Goal: Task Accomplishment & Management: Use online tool/utility

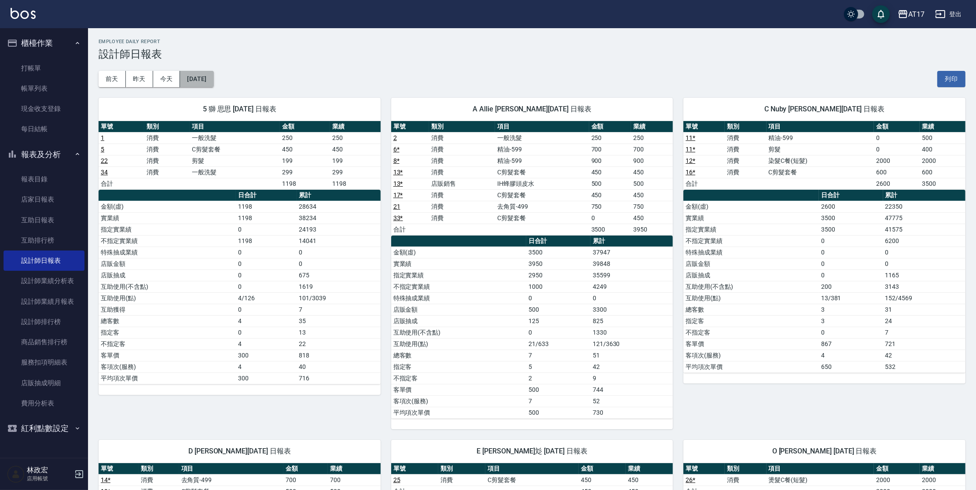
click at [209, 75] on button "[DATE]" at bounding box center [196, 79] width 33 height 16
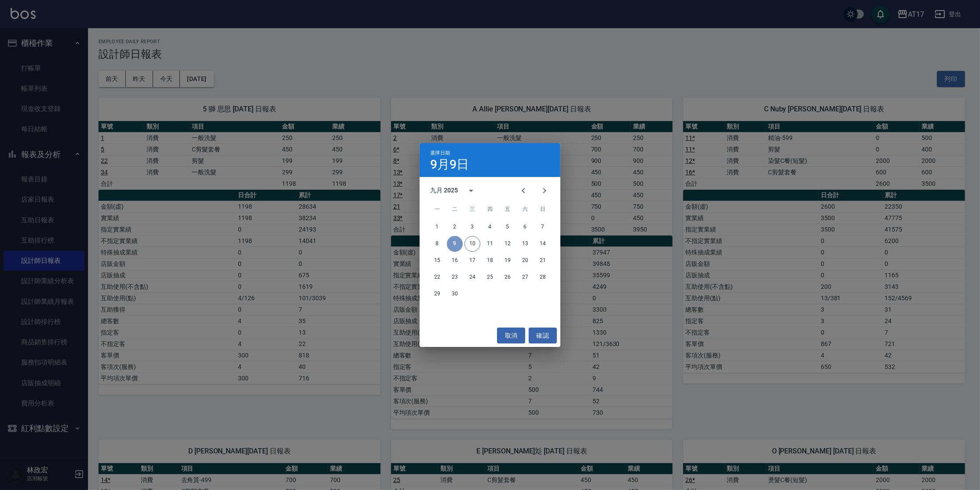
click at [460, 244] on button "9" at bounding box center [455, 244] width 16 height 16
click at [541, 332] on button "確認" at bounding box center [543, 335] width 28 height 16
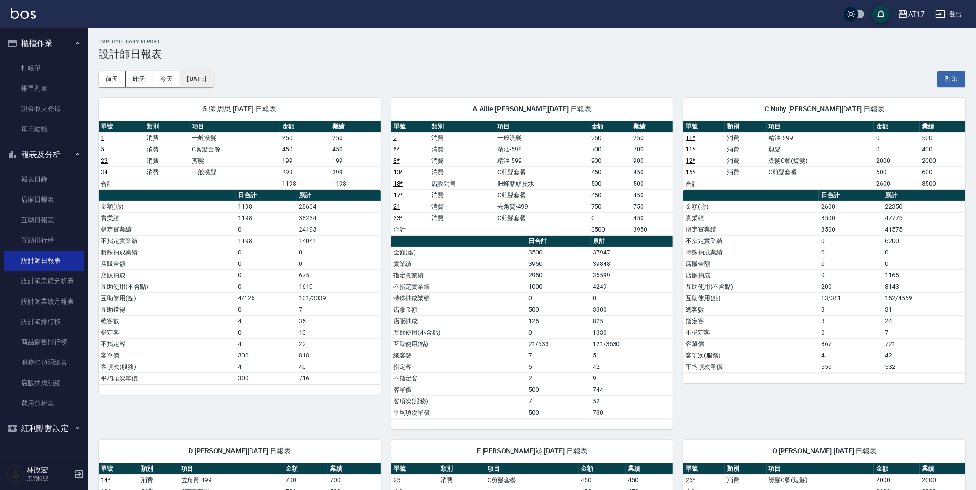
click at [208, 76] on button "[DATE]" at bounding box center [196, 79] width 33 height 16
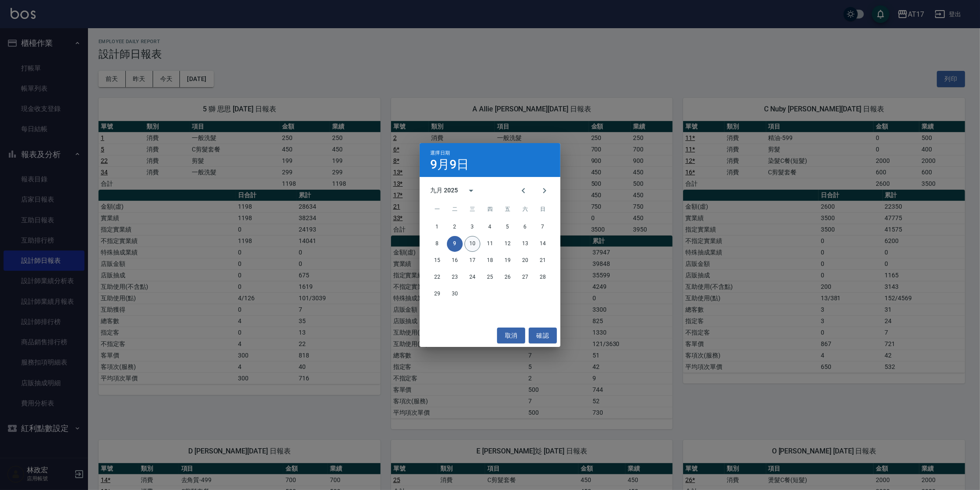
click at [473, 241] on button "10" at bounding box center [473, 244] width 16 height 16
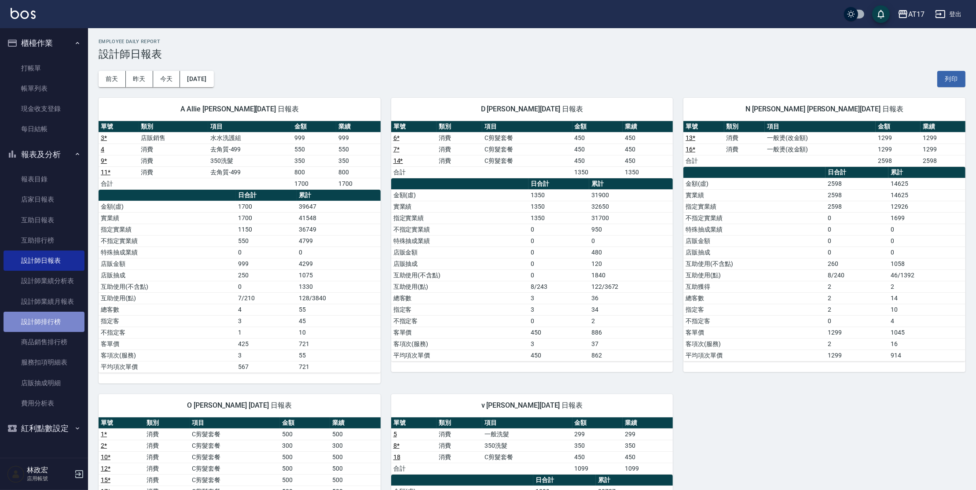
click at [59, 316] on link "設計師排行榜" at bounding box center [44, 322] width 81 height 20
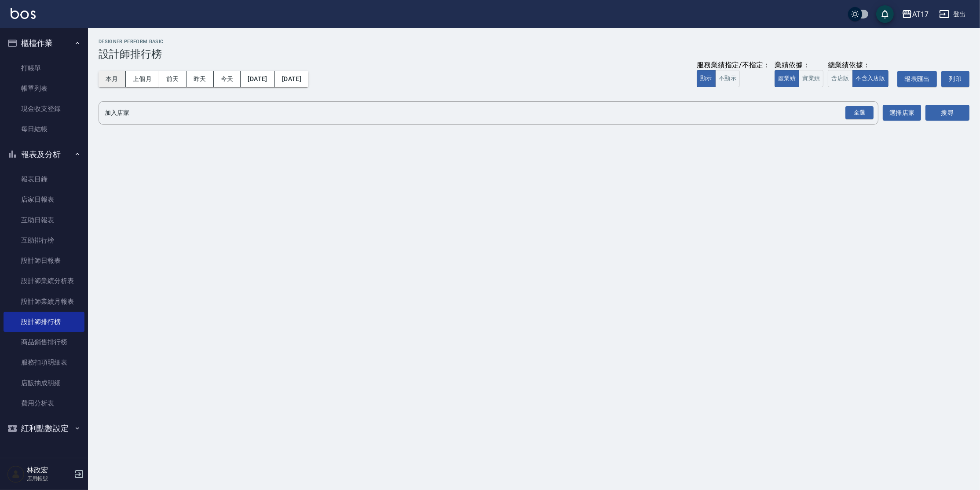
click at [109, 84] on button "本月" at bounding box center [112, 79] width 27 height 16
click at [818, 73] on button "實業績" at bounding box center [811, 78] width 25 height 17
click at [848, 109] on div "全選" at bounding box center [860, 113] width 28 height 14
click at [942, 110] on button "搜尋" at bounding box center [948, 113] width 44 height 16
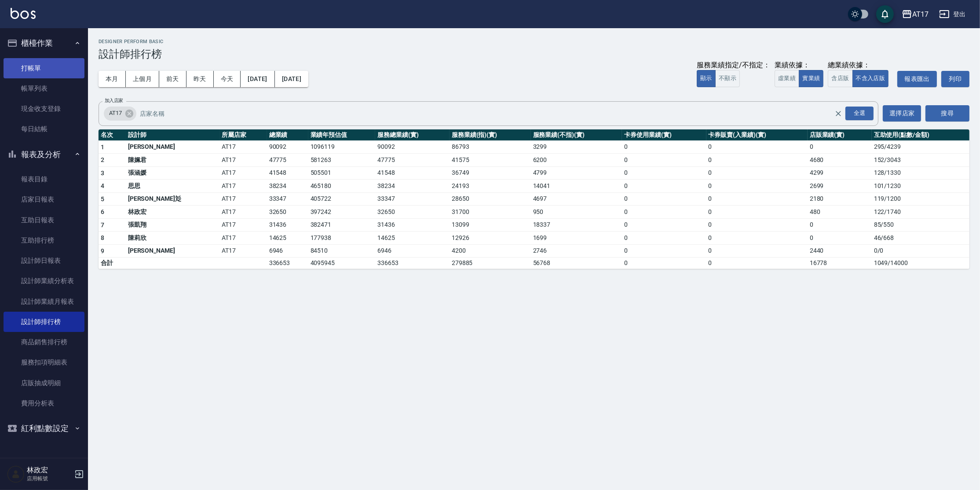
click at [36, 66] on link "打帳單" at bounding box center [44, 68] width 81 height 20
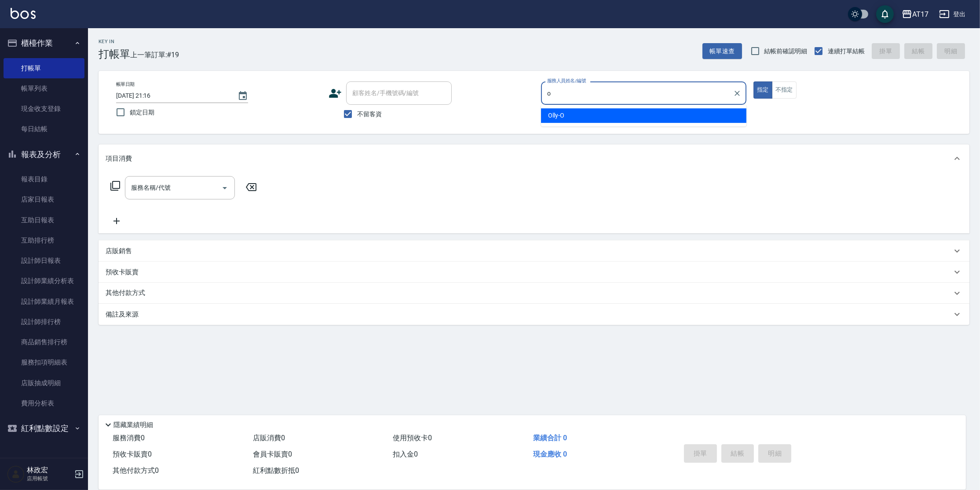
type input "Olly-O"
type button "true"
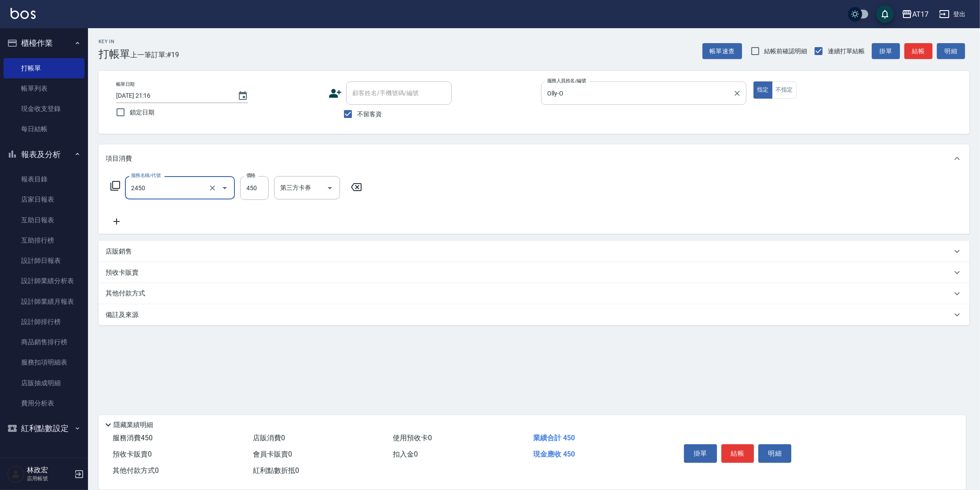
type input "C剪髮套餐(2450)"
type input "300"
type input "[PERSON_NAME]-27"
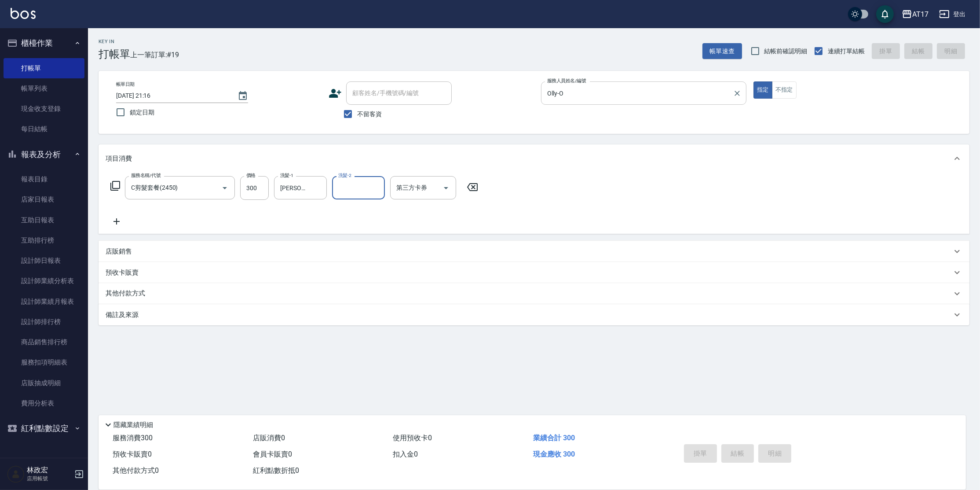
type input "d"
type input "[DATE] 21:17"
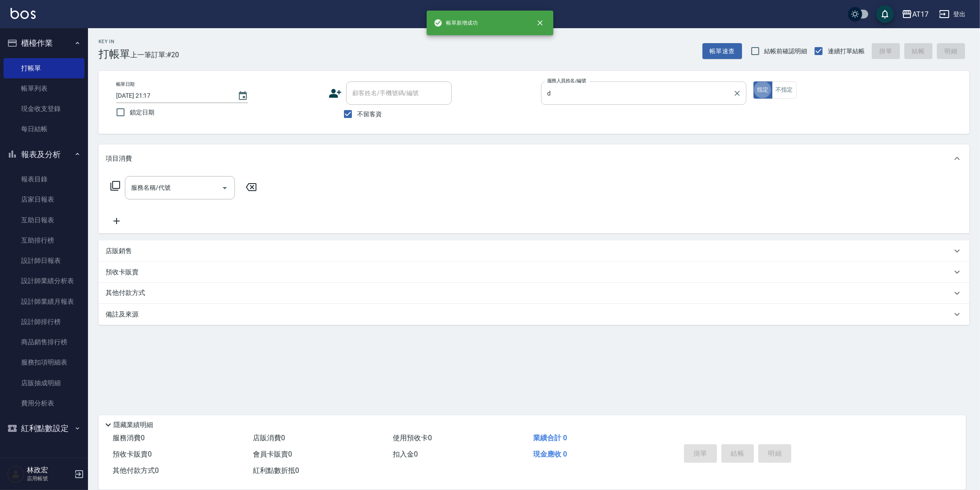
type input "[PERSON_NAME]-D"
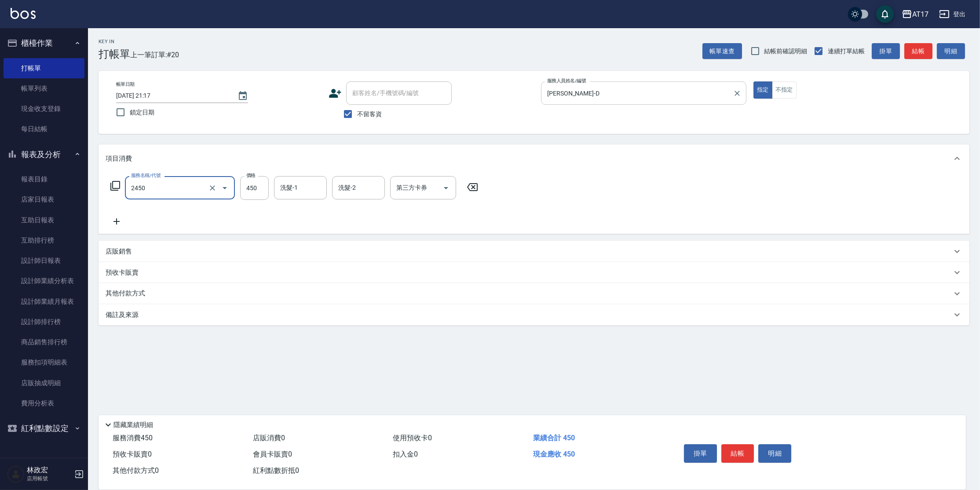
type input "C剪髮套餐(2450)"
type input "[PERSON_NAME]-25"
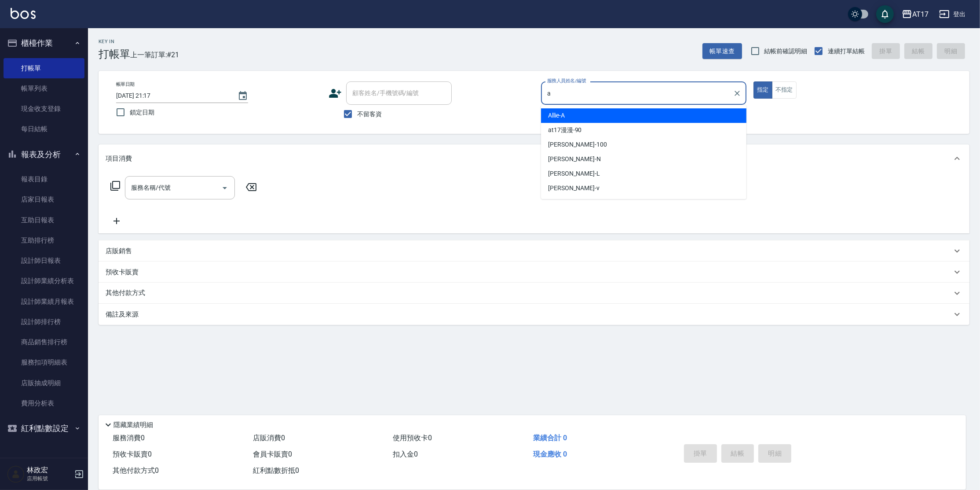
type input "Allie-A"
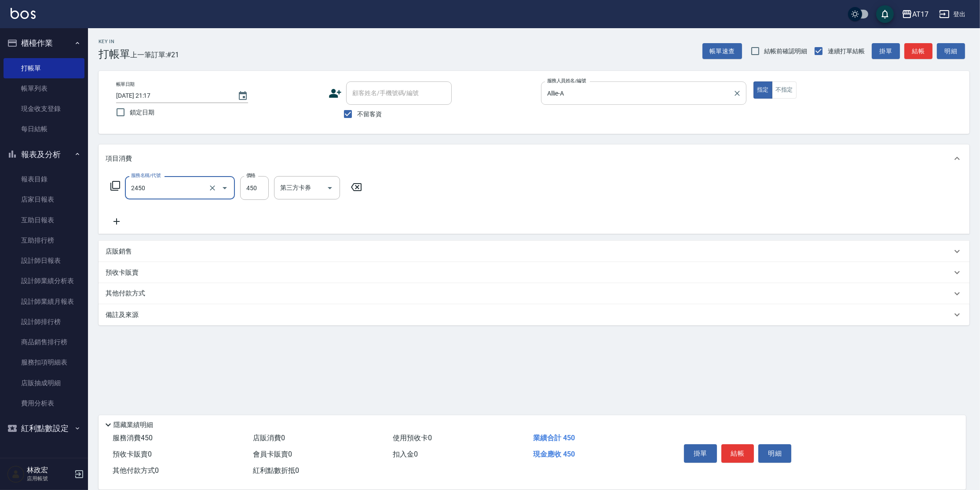
type input "C剪髮套餐(2450)"
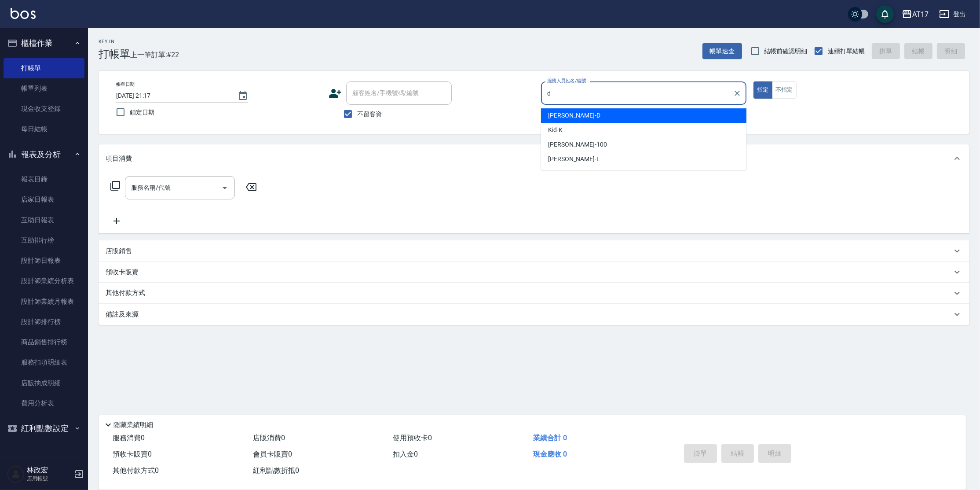
type input "[PERSON_NAME]-D"
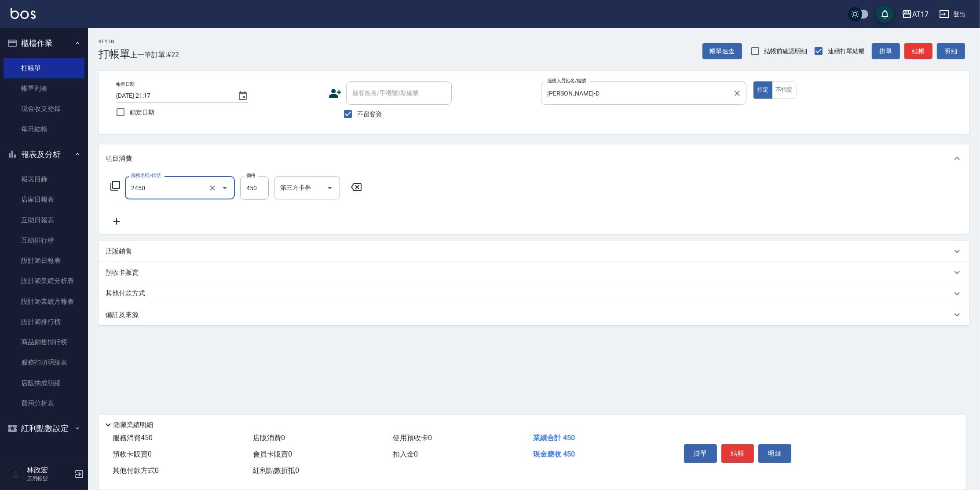
type input "C剪髮套餐(2450)"
type input "[PERSON_NAME]-25"
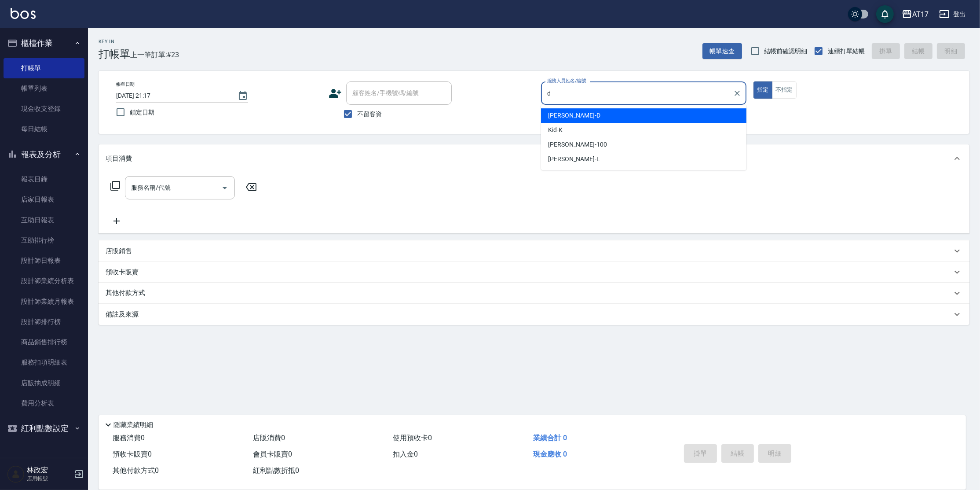
type input "[PERSON_NAME]-D"
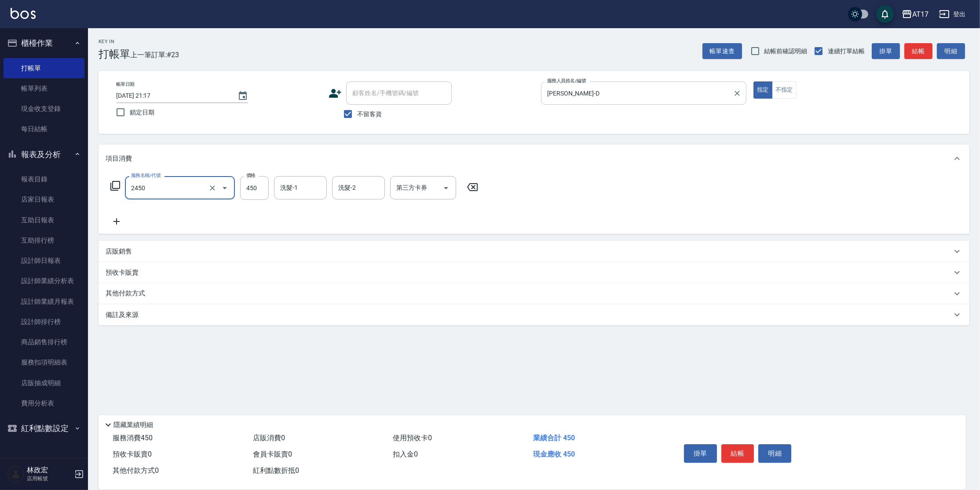
type input "C剪髮套餐(2450)"
type input "[PERSON_NAME]-25"
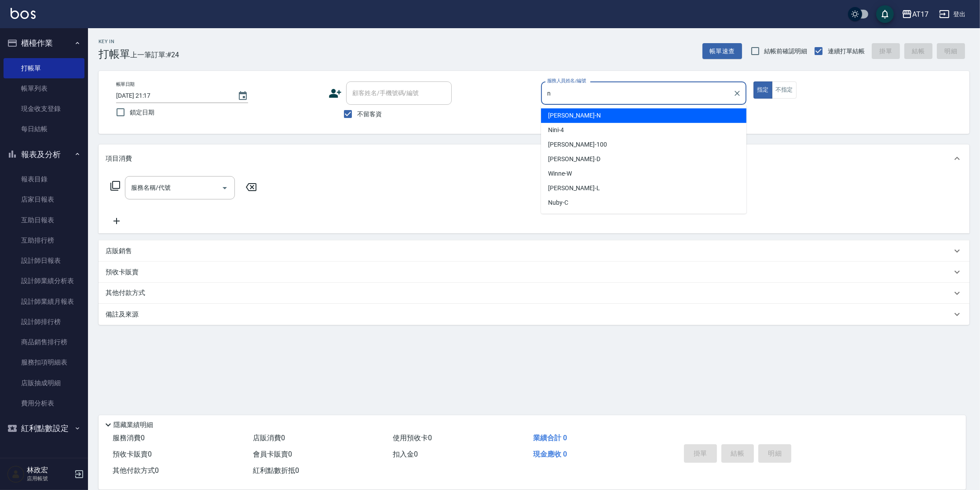
type input "[PERSON_NAME]-N"
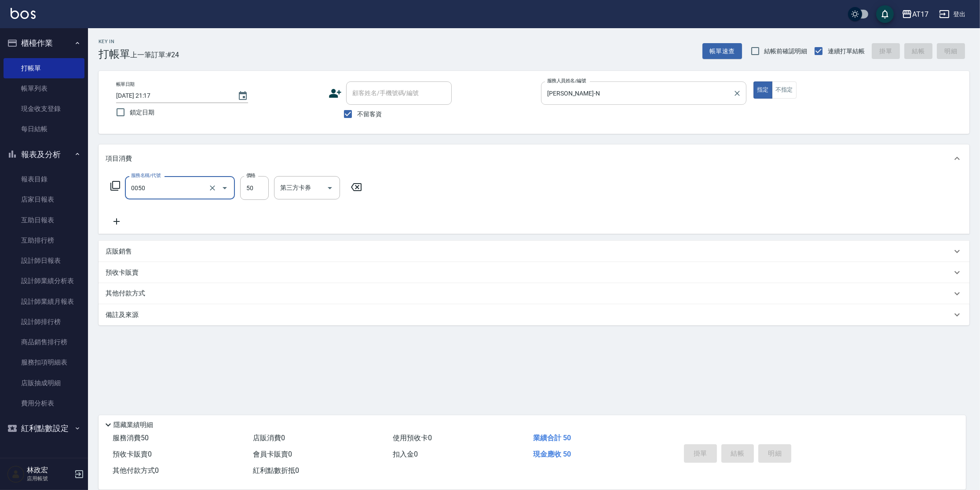
type input "0050"
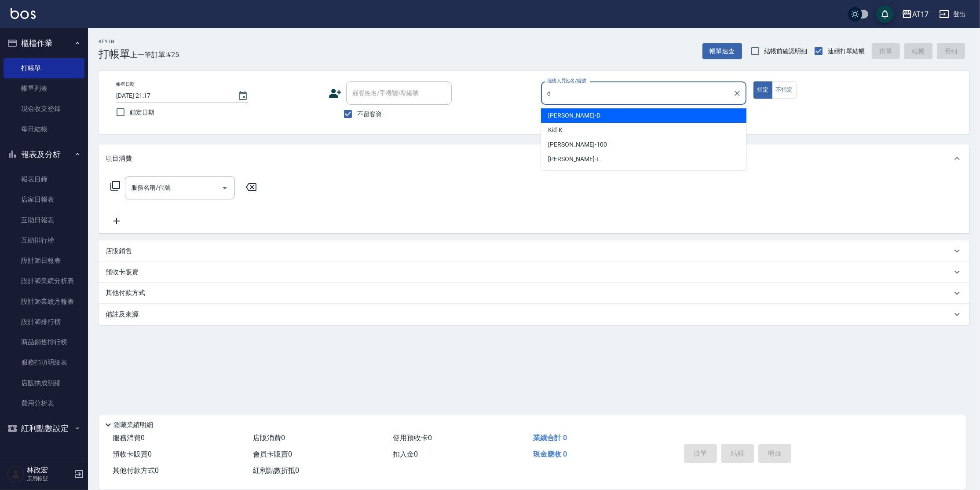
type input "[PERSON_NAME]-D"
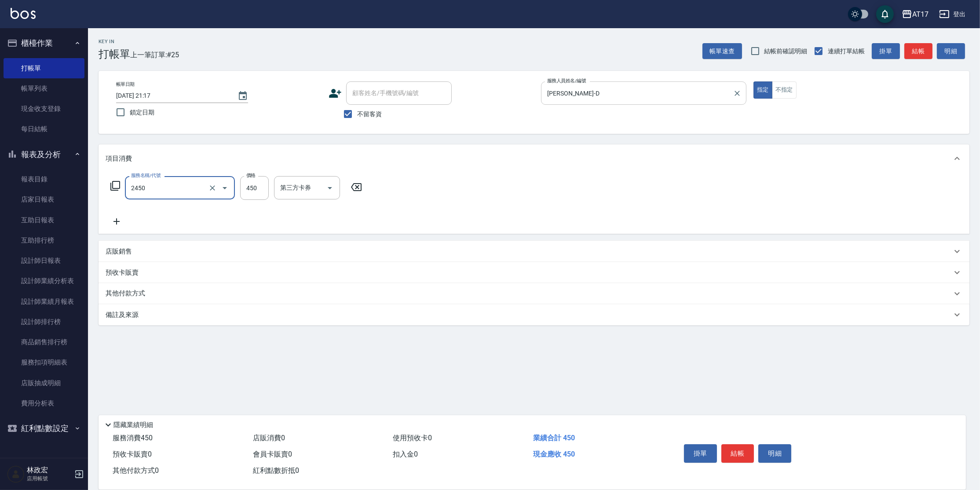
type input "C剪髮套餐(2450)"
type input "[PERSON_NAME]-25"
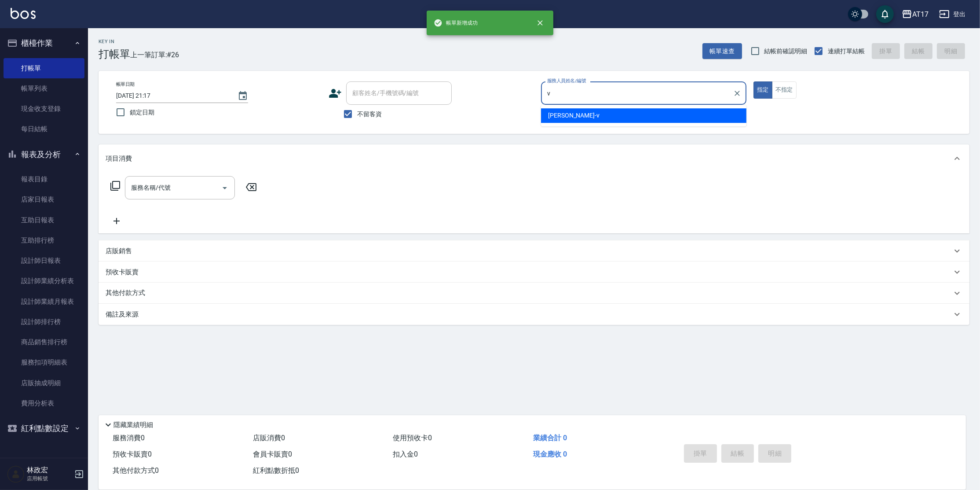
type input "[PERSON_NAME]-v"
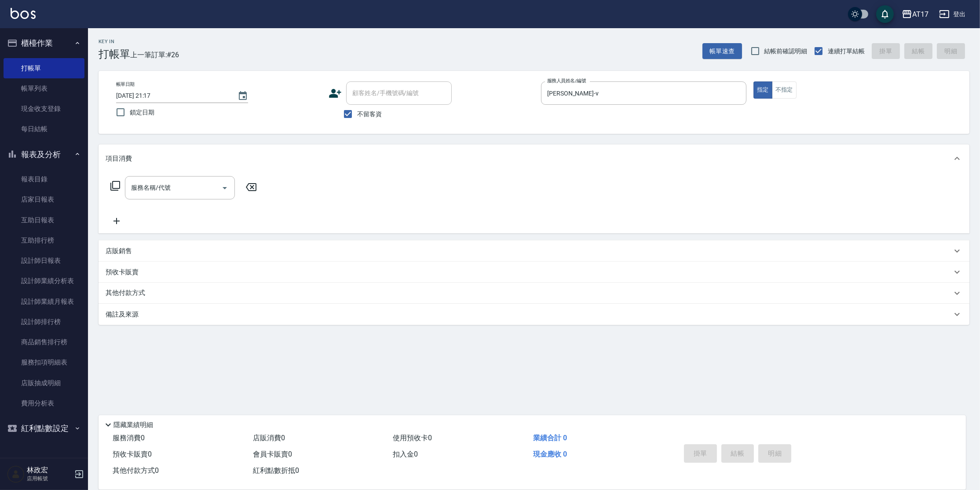
click at [113, 187] on icon at bounding box center [115, 185] width 11 height 11
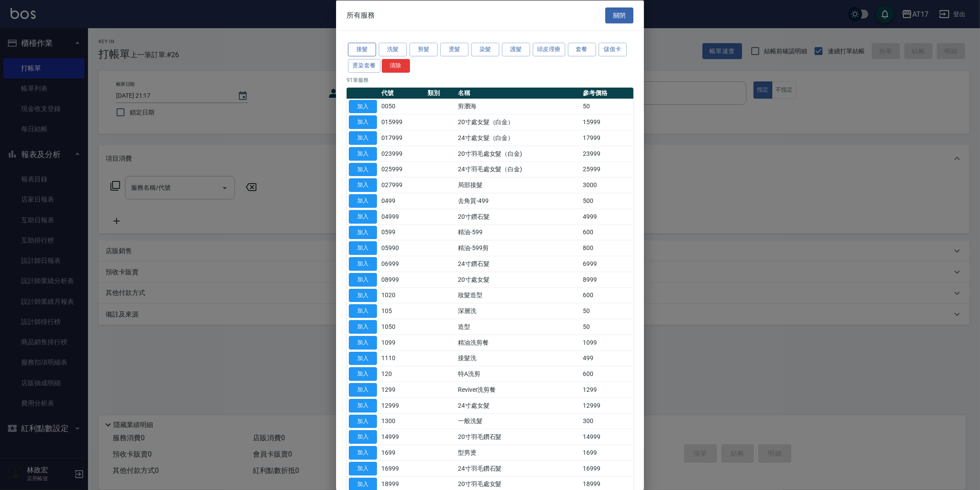
click at [371, 47] on button "接髮" at bounding box center [362, 50] width 28 height 14
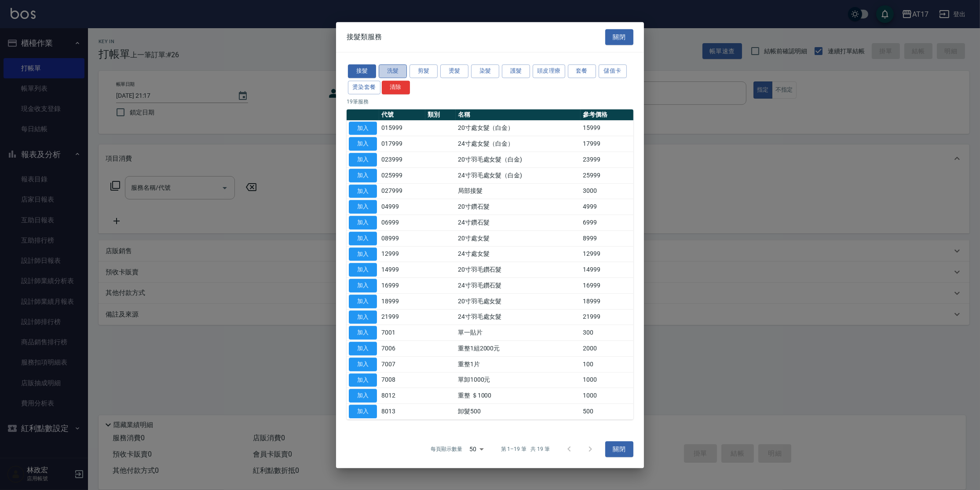
click at [392, 71] on button "洗髮" at bounding box center [393, 71] width 28 height 14
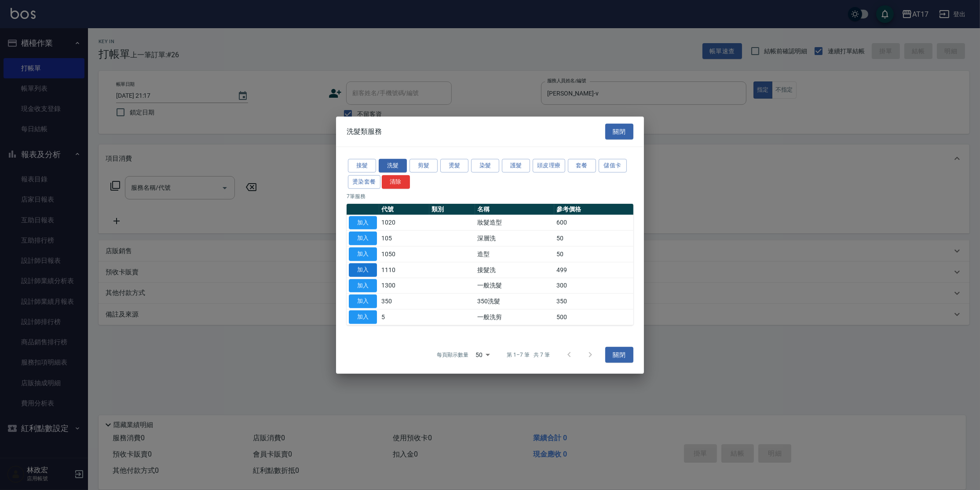
click at [360, 268] on button "加入" at bounding box center [363, 270] width 28 height 14
type input "接髮洗(1110)"
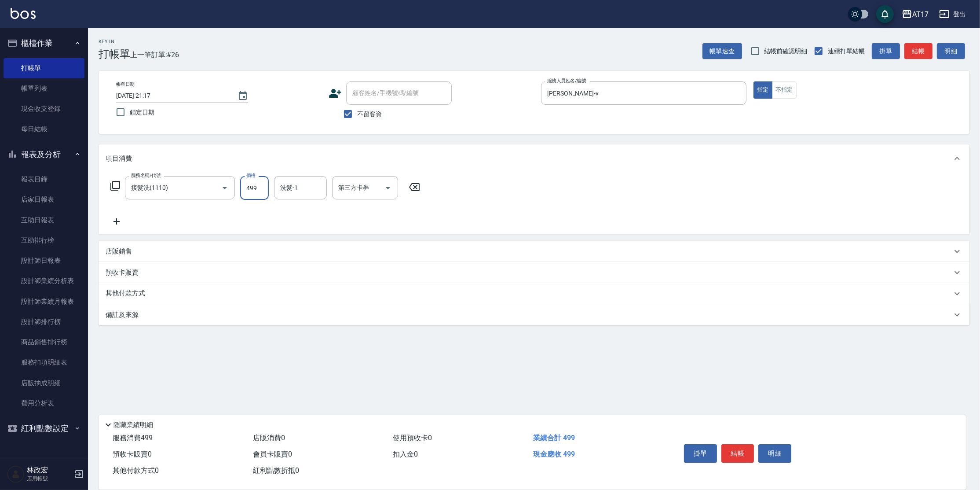
click at [263, 196] on input "499" at bounding box center [254, 188] width 29 height 24
type input "500"
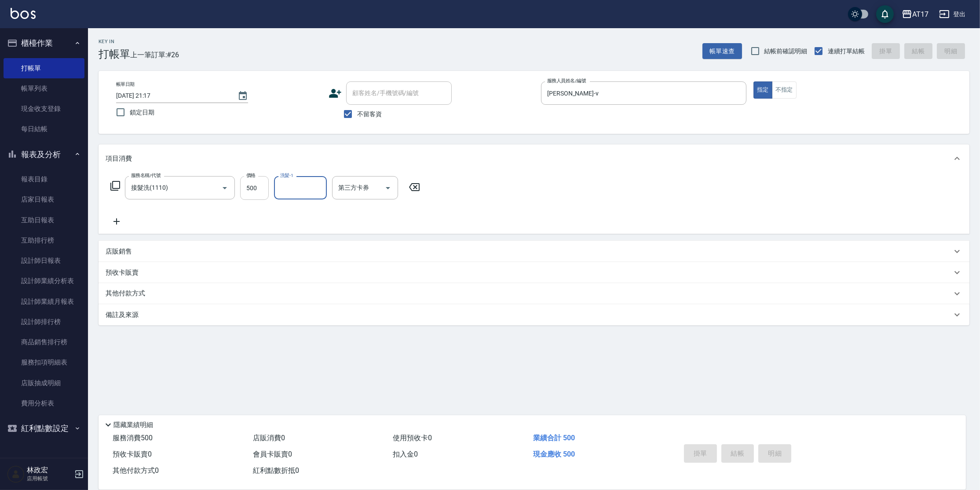
type input "[DATE] 21:18"
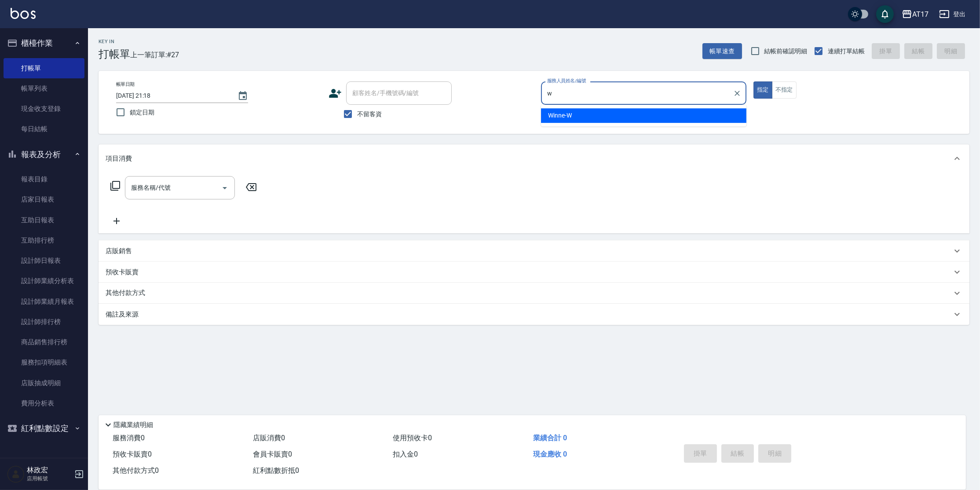
type input "Winne-W"
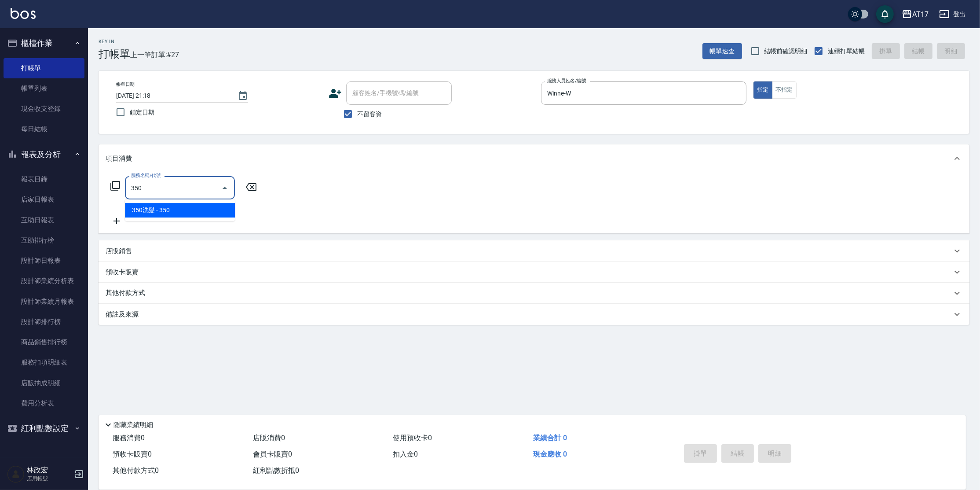
type input "350洗髮(350)"
type input "[DATE] 21:19"
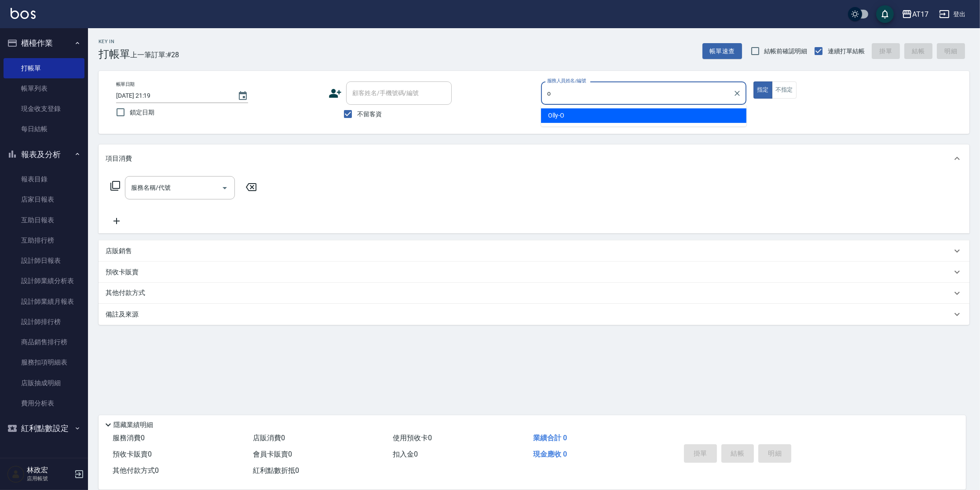
type input "Olly-O"
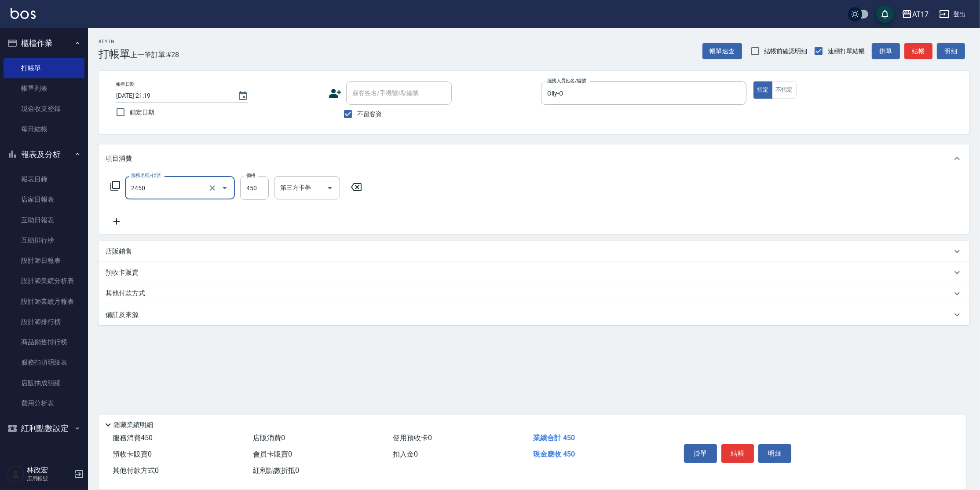
type input "C剪髮套餐(2450)"
type input "500"
type input "[PERSON_NAME]-27"
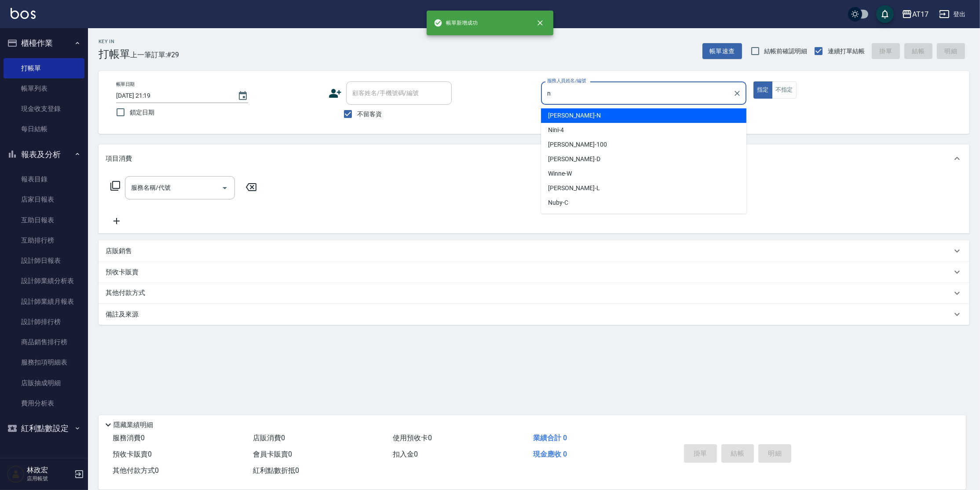
type input "[PERSON_NAME]-N"
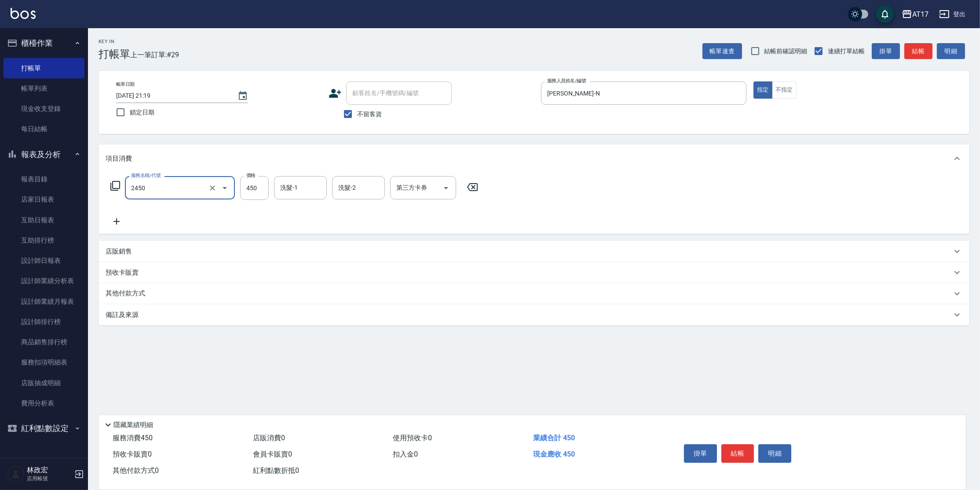
type input "C剪髮套餐(2450)"
type input "[PERSON_NAME]-27"
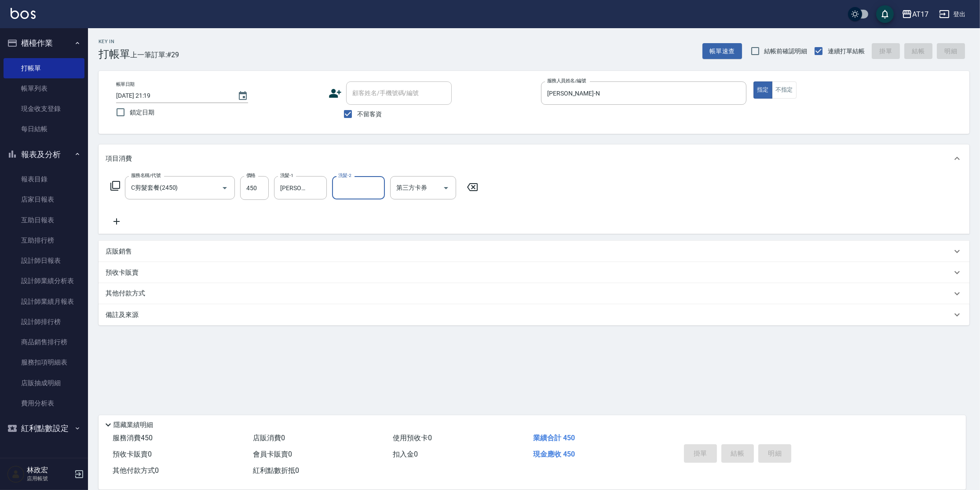
type input "[DATE] 21:20"
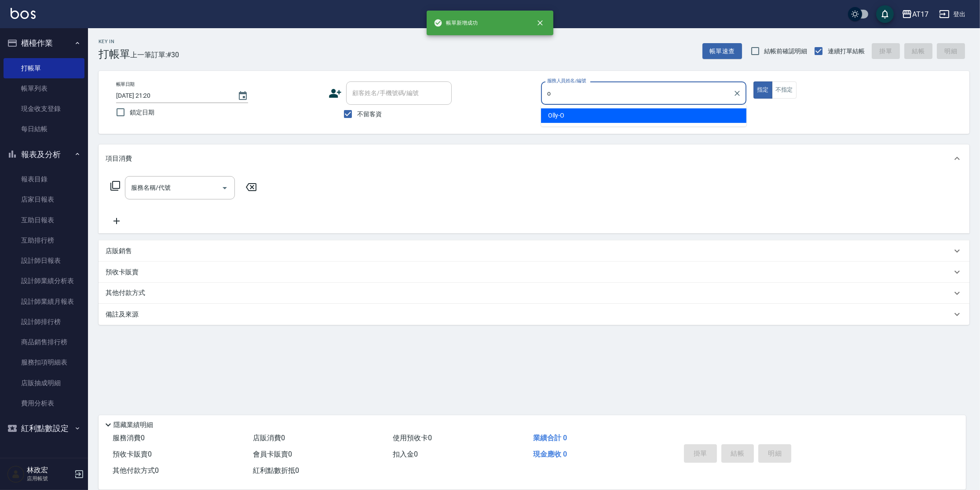
type input "Olly-O"
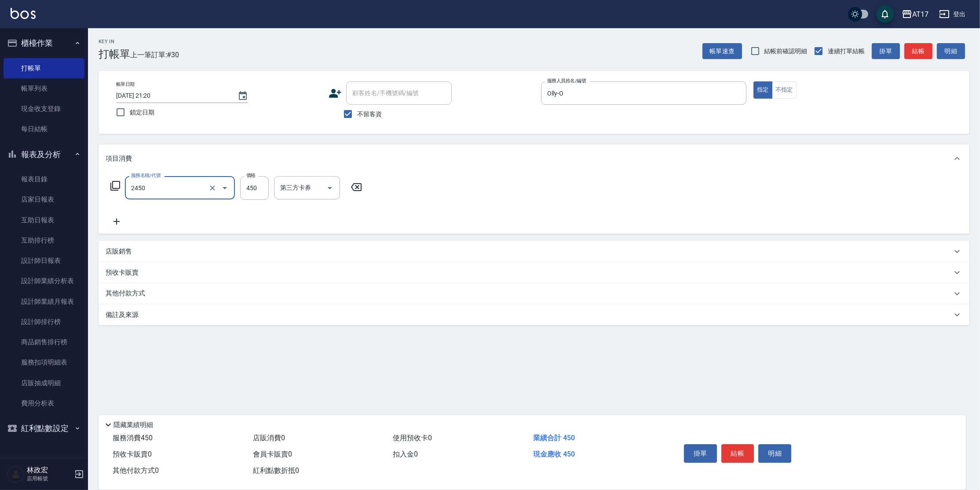
type input "C剪髮套餐(2450)"
type input "500"
type input "[PERSON_NAME]-27"
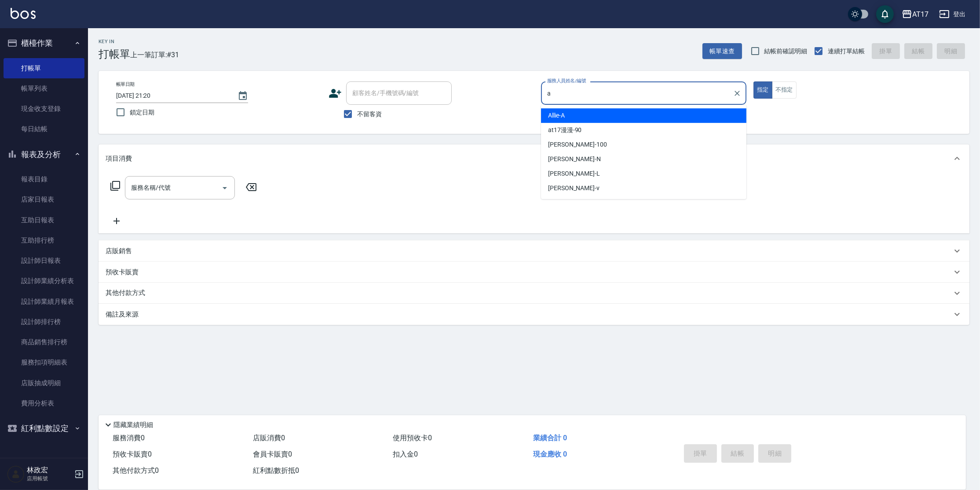
type input "Allie-A"
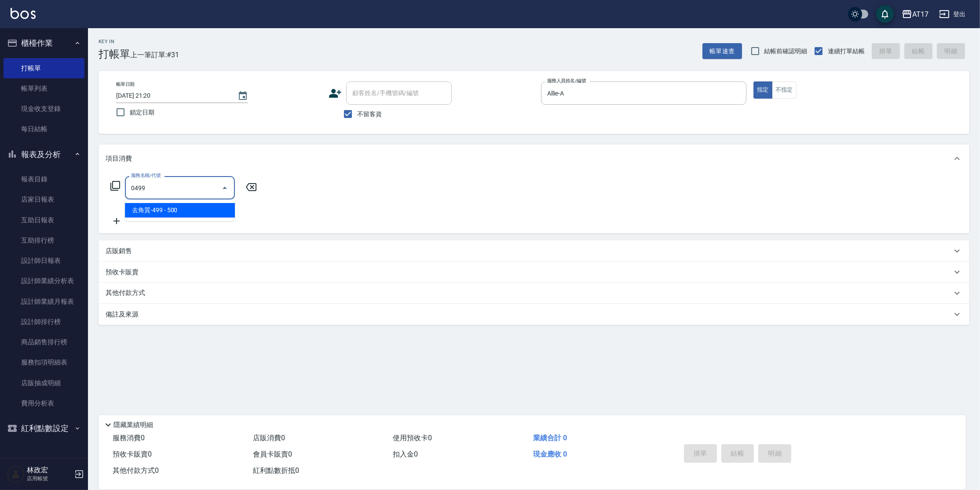
type input "去角質-499(0499)"
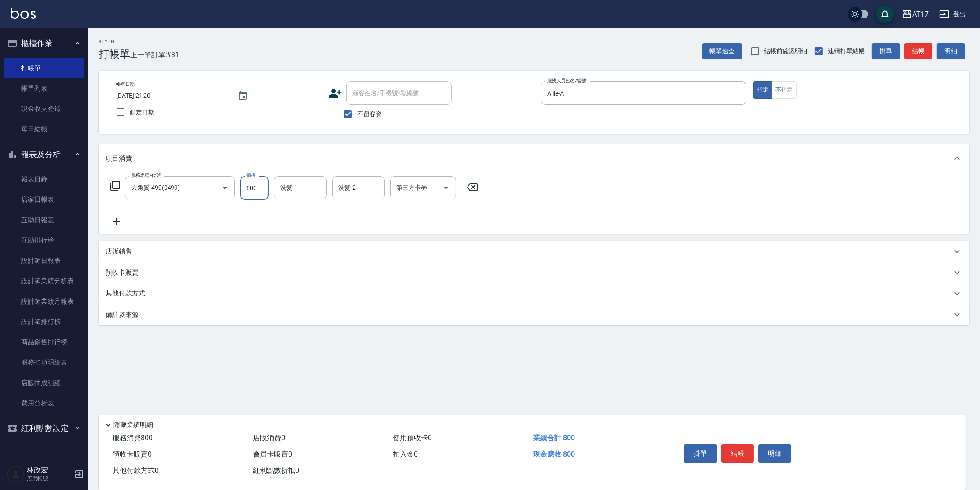
type input "800"
type input "[PERSON_NAME]-55"
type input "儲值卡"
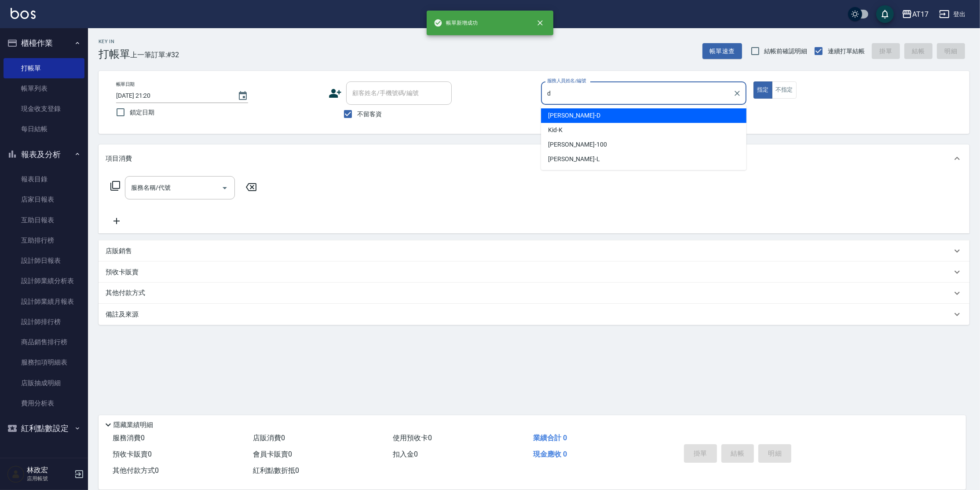
type input "[PERSON_NAME]-D"
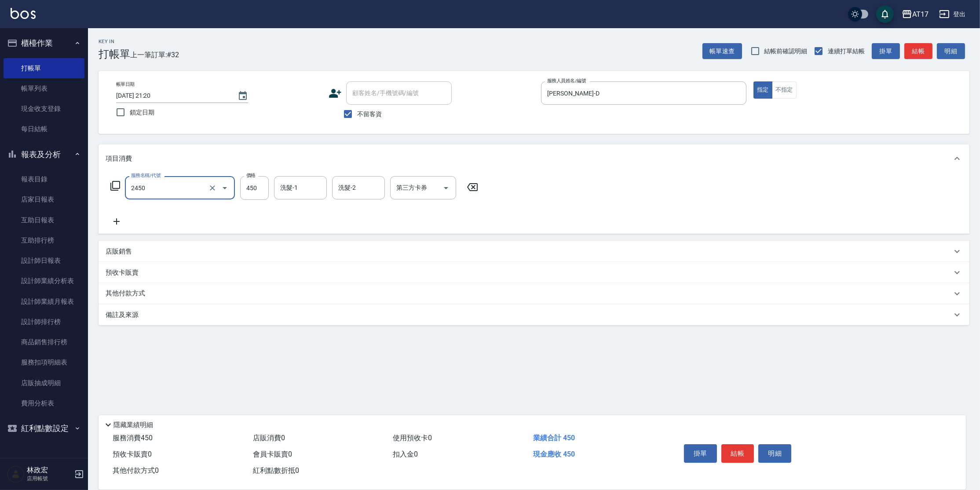
type input "C剪髮套餐(2450)"
type input "[PERSON_NAME]-25"
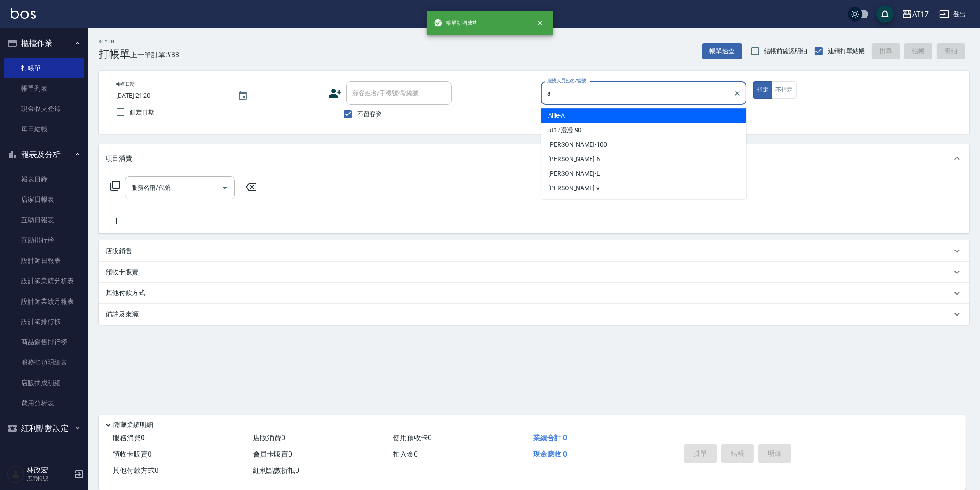
type input "Allie-A"
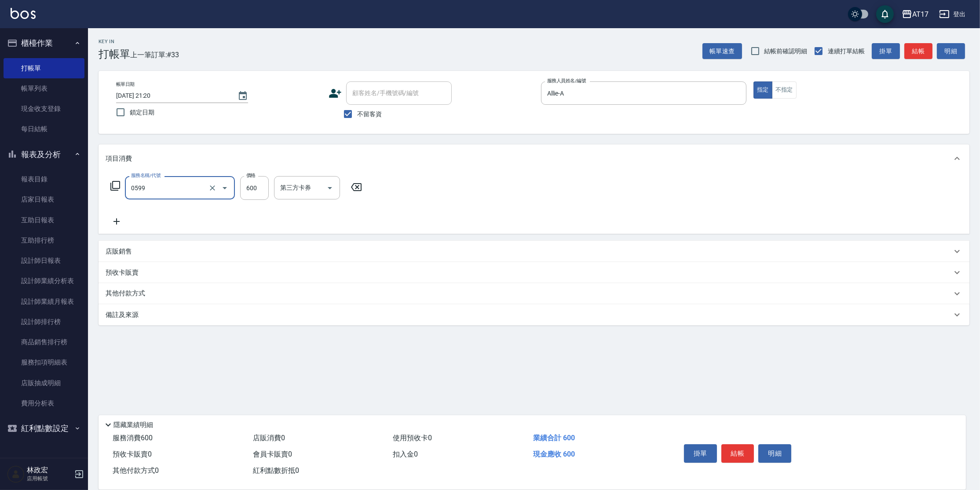
type input "精油-599(0599)"
type input "600"
type input "[PERSON_NAME]-55"
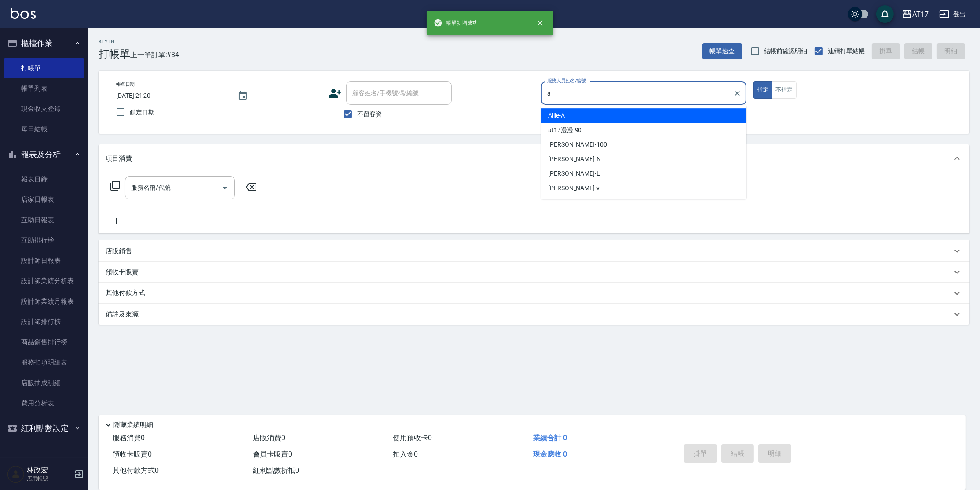
type input "Allie-A"
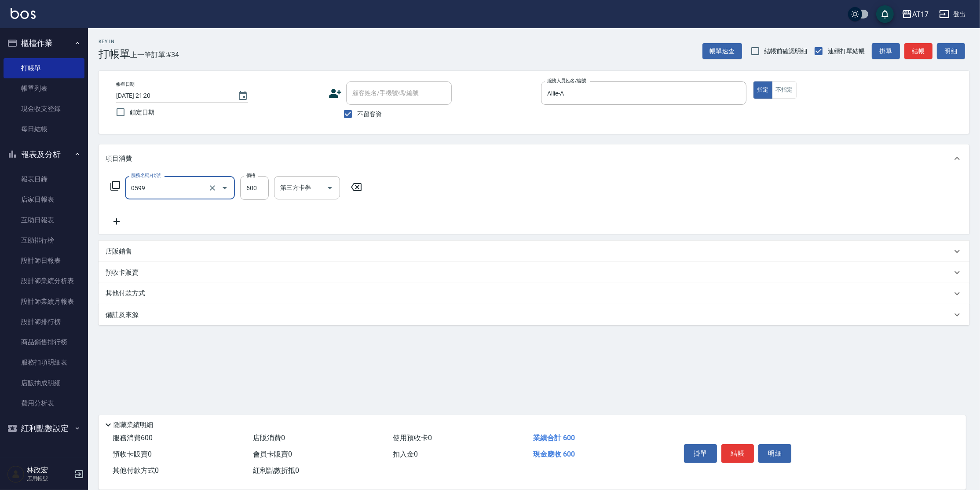
type input "精油-599(0599)"
type input "900"
type input "[PERSON_NAME]-55"
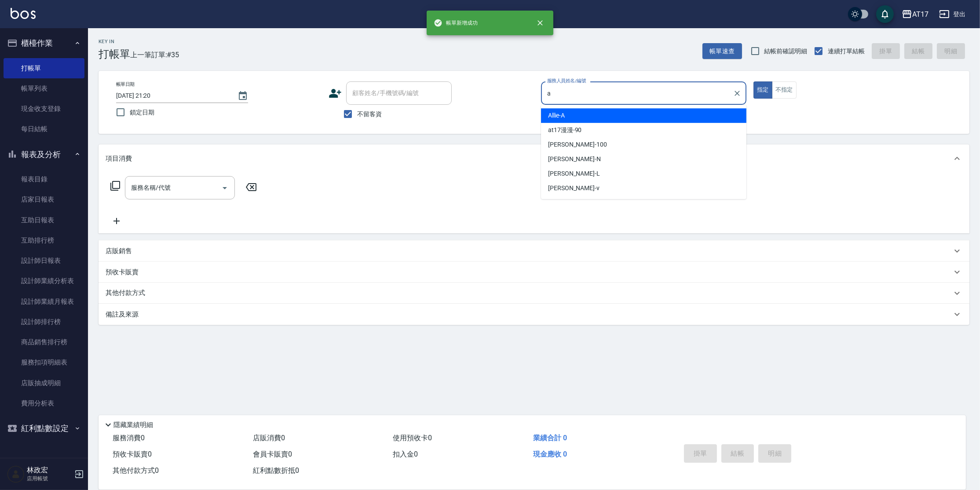
type input "Allie-A"
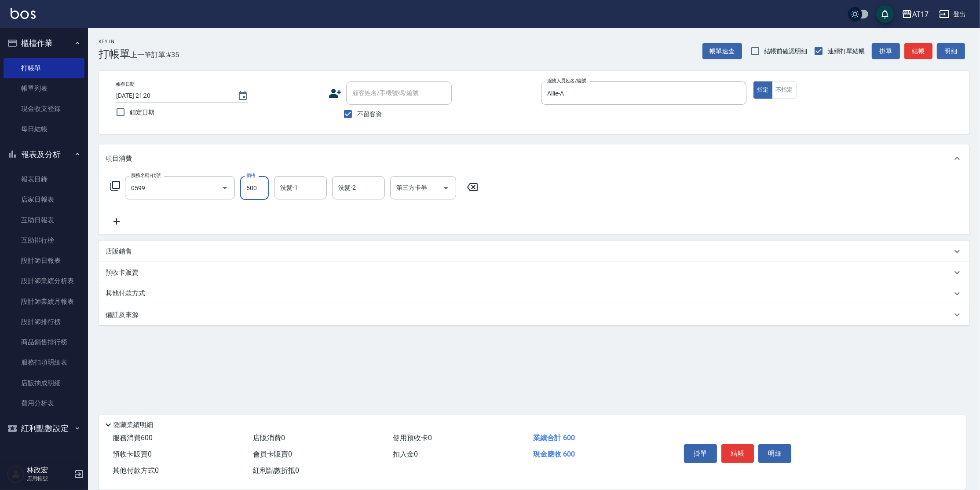
type input "精油-599(0599)"
type input "900"
type input "[PERSON_NAME]-55"
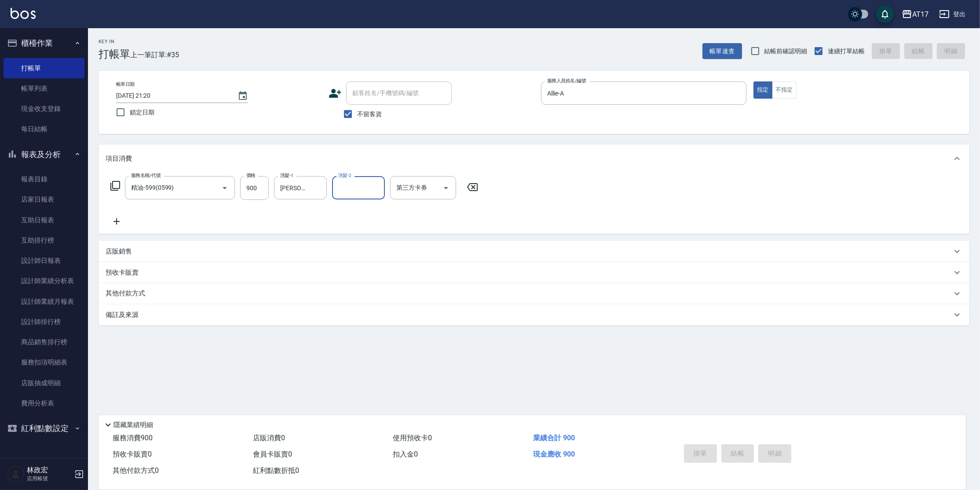
type input "[DATE] 21:21"
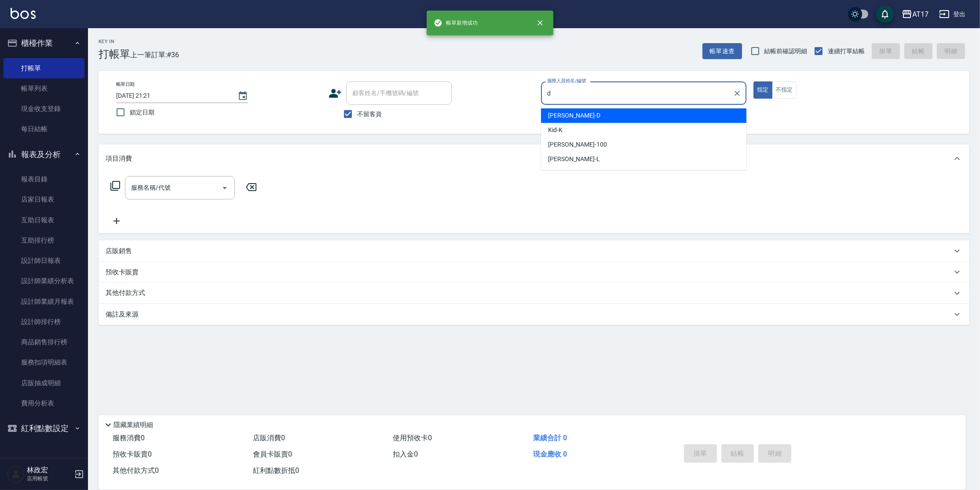
type input "[PERSON_NAME]-D"
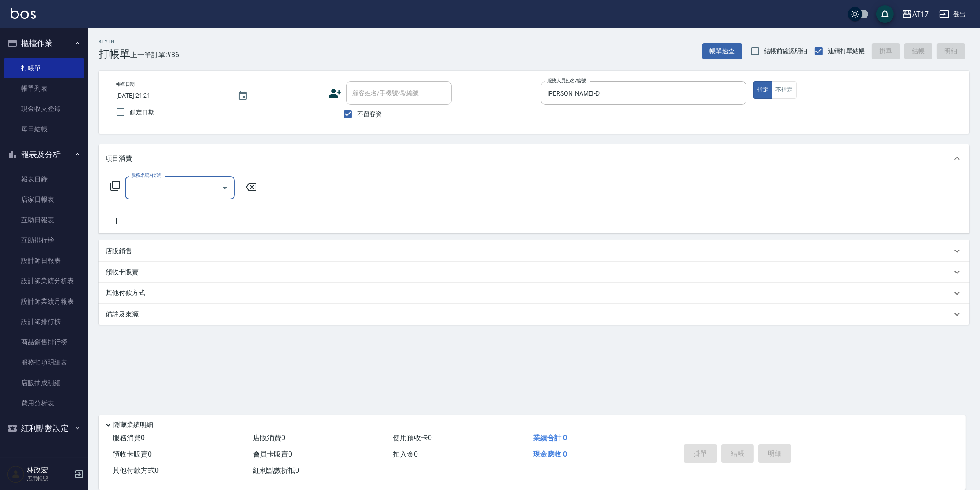
click at [114, 184] on icon at bounding box center [115, 185] width 11 height 11
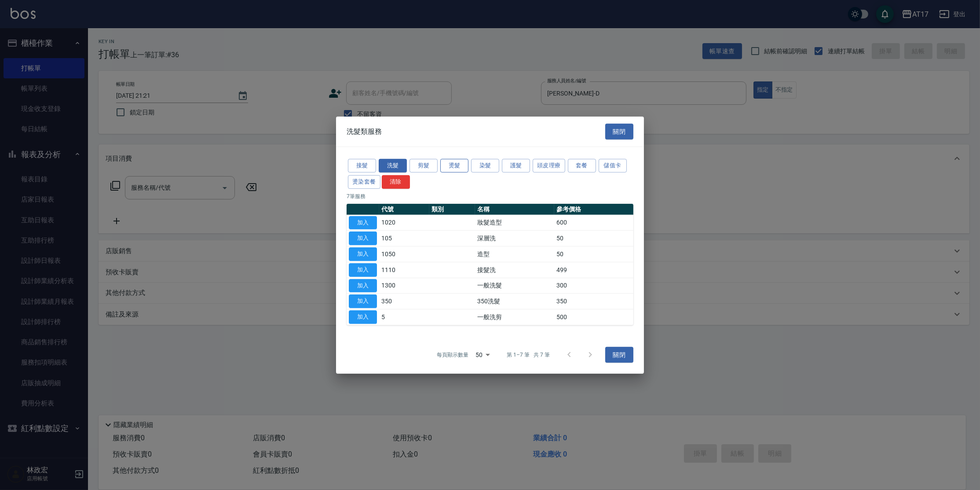
click at [465, 168] on button "燙髮" at bounding box center [454, 166] width 28 height 14
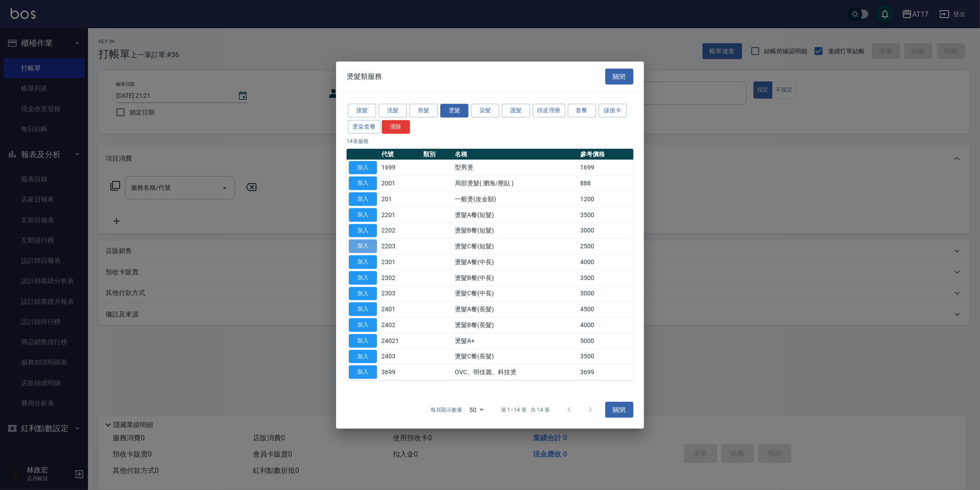
click at [358, 246] on button "加入" at bounding box center [363, 246] width 28 height 14
type input "燙髮C餐(短髮)(2203)"
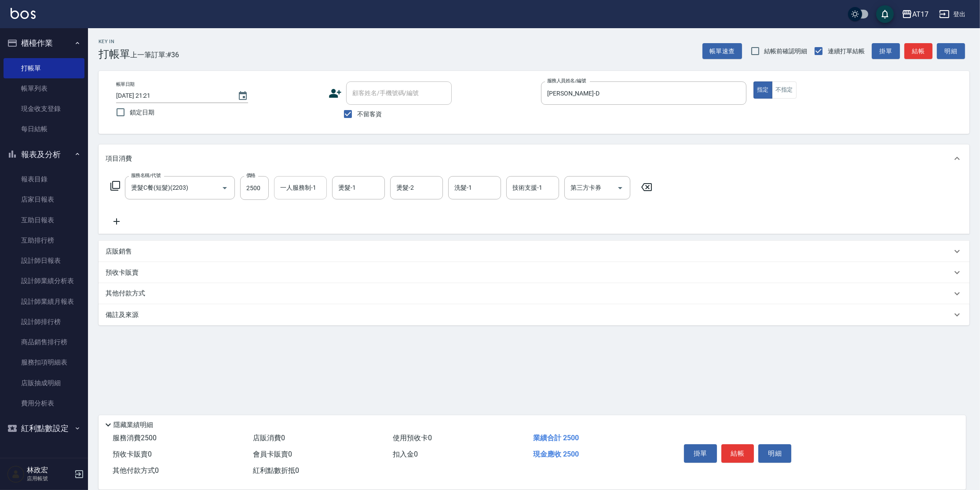
click at [301, 192] on input "一人服務制-1" at bounding box center [300, 187] width 45 height 15
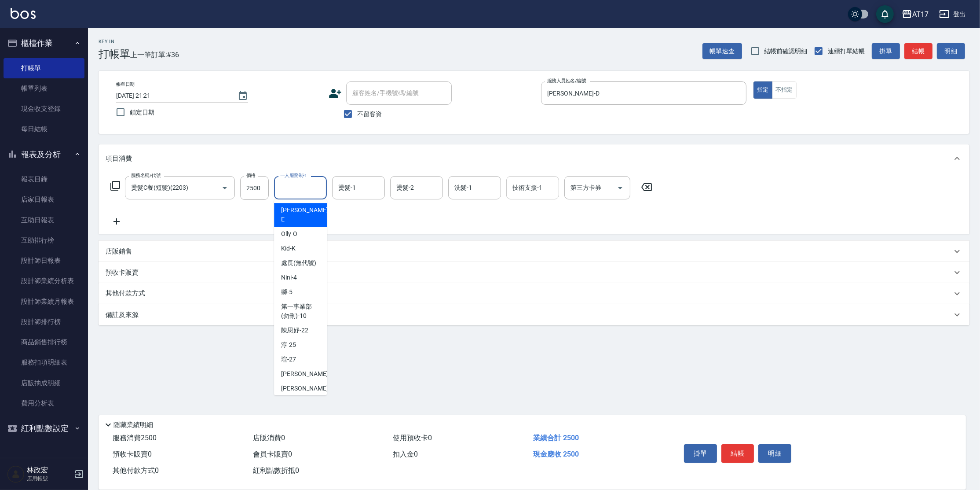
click at [534, 187] on input "技術支援-1" at bounding box center [532, 187] width 45 height 15
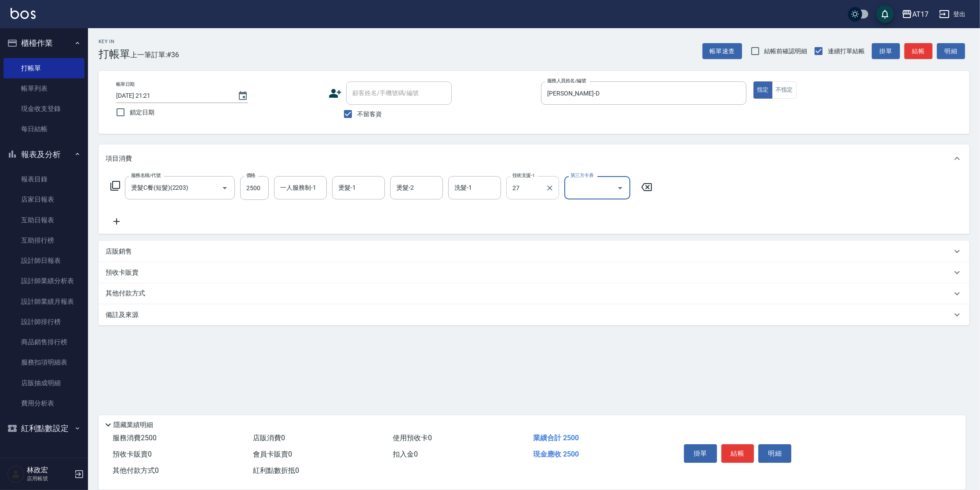
type input "[PERSON_NAME]-27"
click at [470, 184] on input "洗髮-1" at bounding box center [474, 187] width 45 height 15
type input "獅-5"
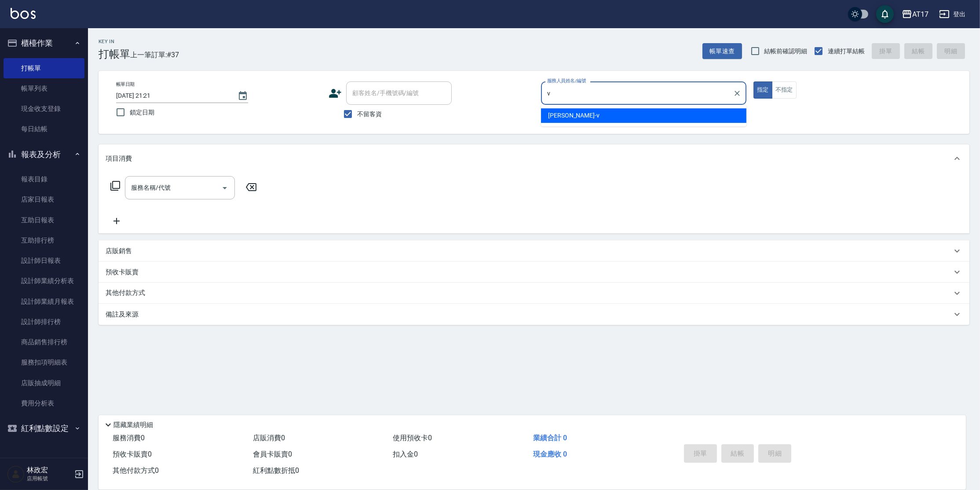
type input "[PERSON_NAME]-v"
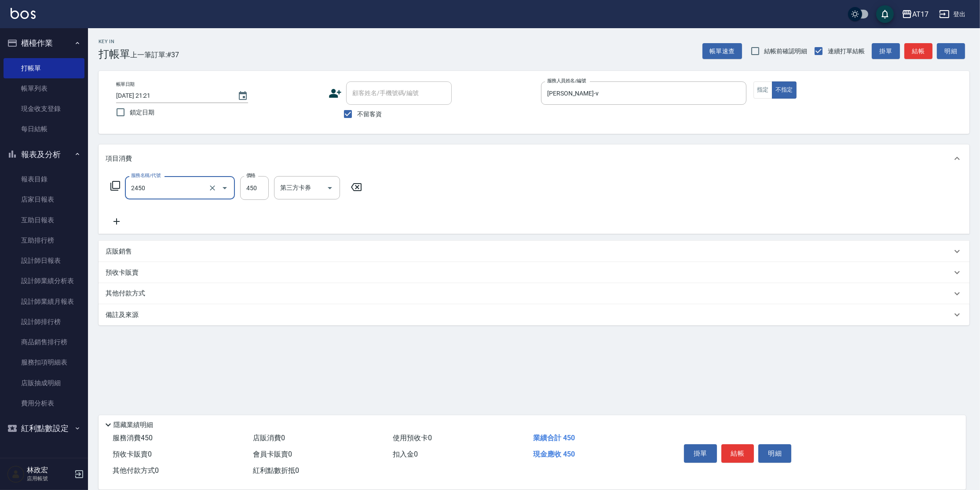
type input "C剪髮套餐(2450)"
type input "550"
type input "[PERSON_NAME]-27"
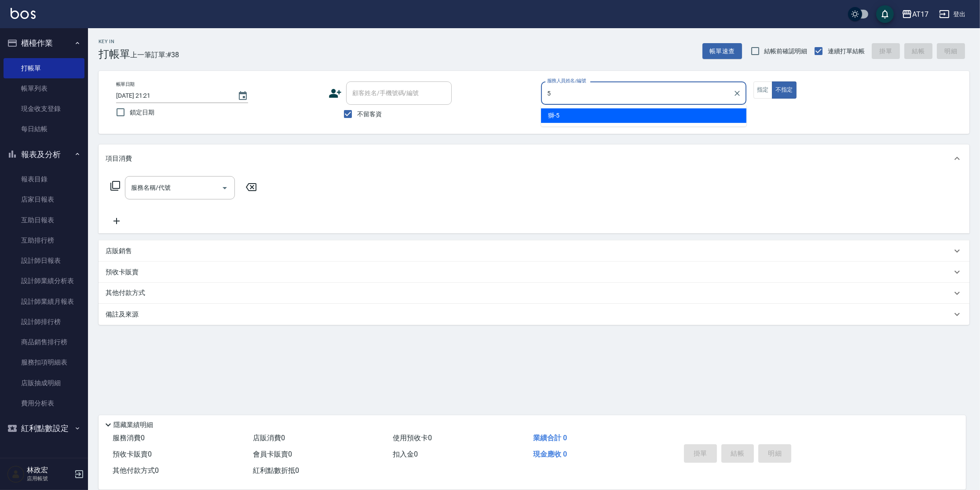
type input "獅-5"
type button "false"
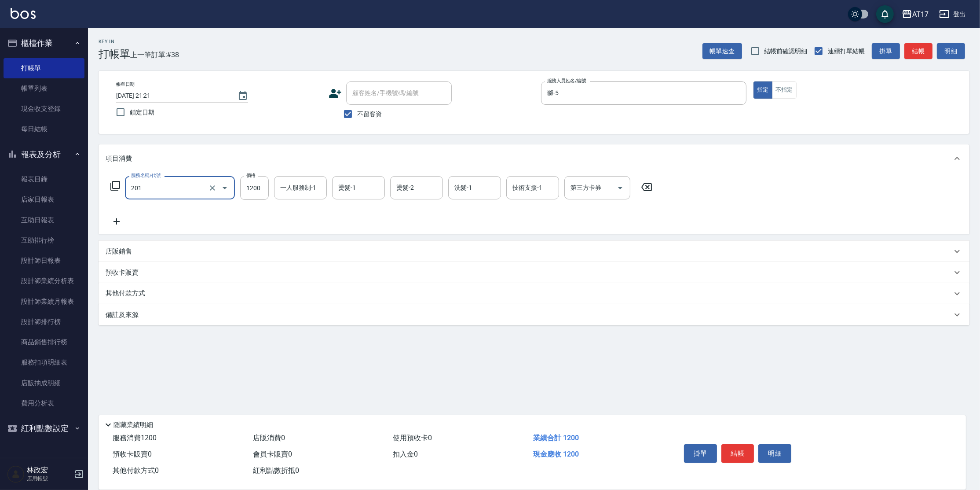
type input "一般燙(改金額)(201)"
type input "1299"
type input "2"
type input "獅-5"
type input "[PERSON_NAME]-27"
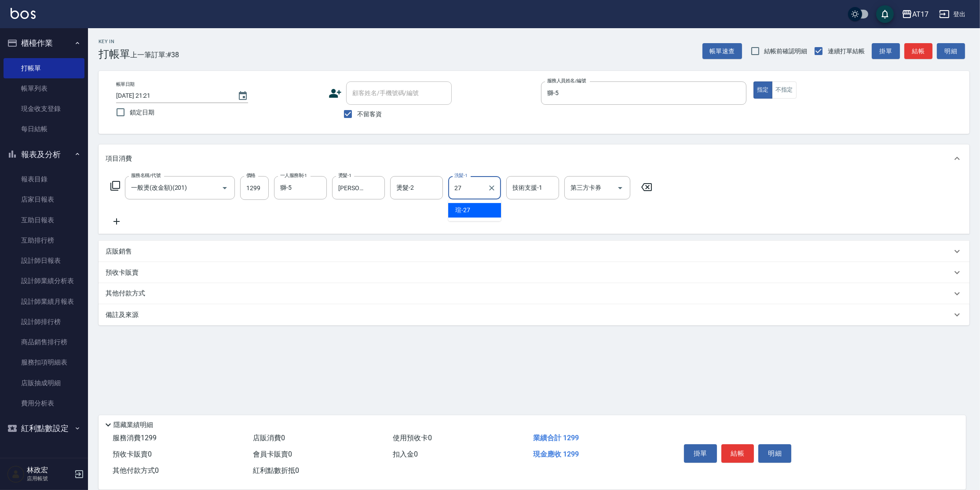
type input "[PERSON_NAME]-27"
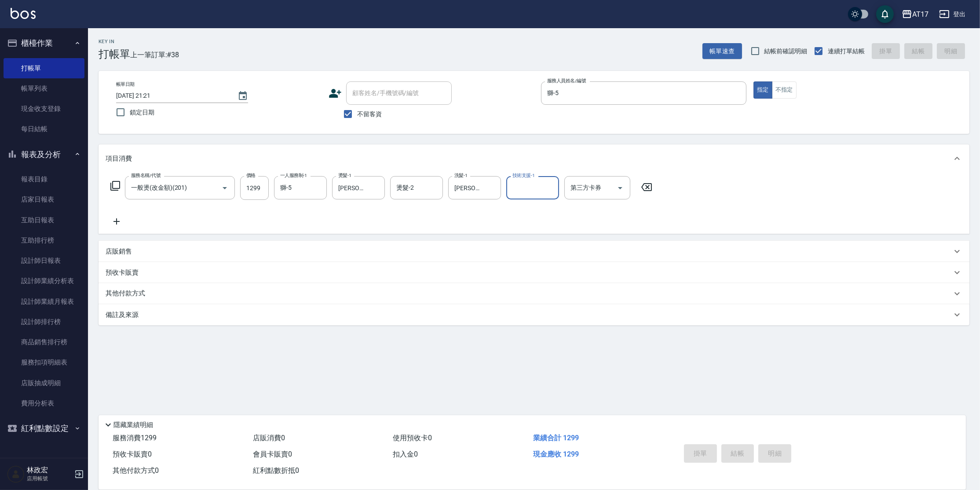
type input "[DATE] 21:22"
type input "[PERSON_NAME]-N"
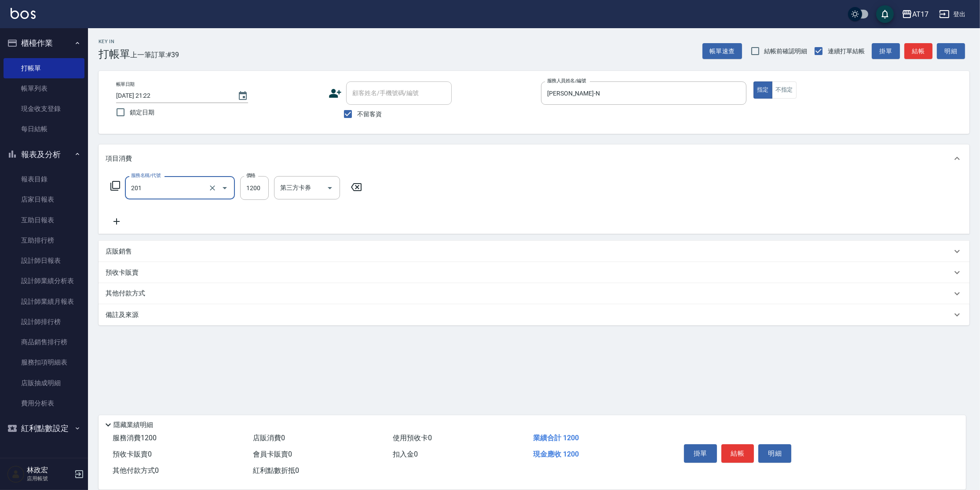
type input "一般燙(改金額)(201)"
type input "1299"
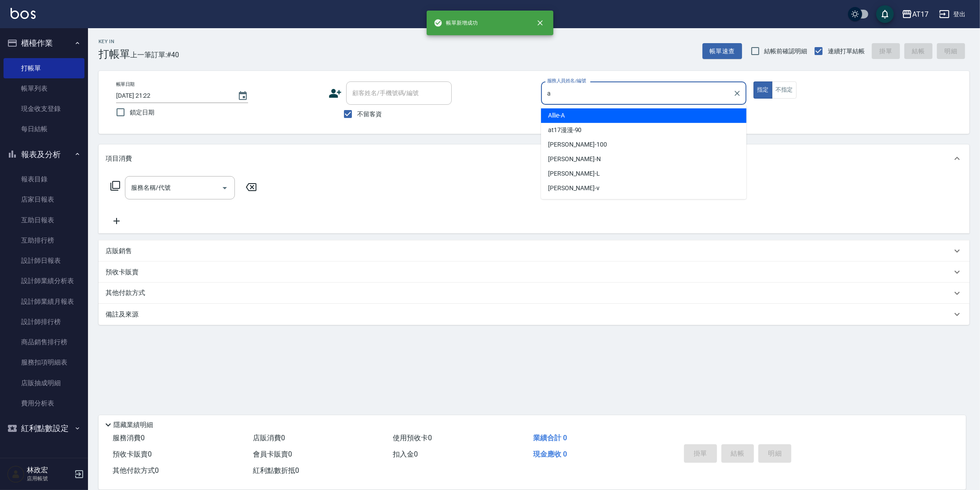
type input "Allie-A"
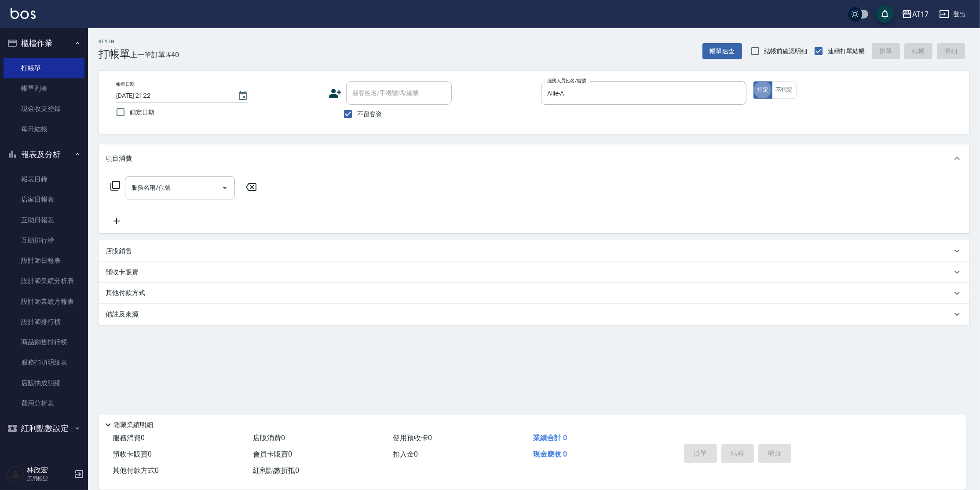
click at [117, 183] on icon at bounding box center [115, 185] width 11 height 11
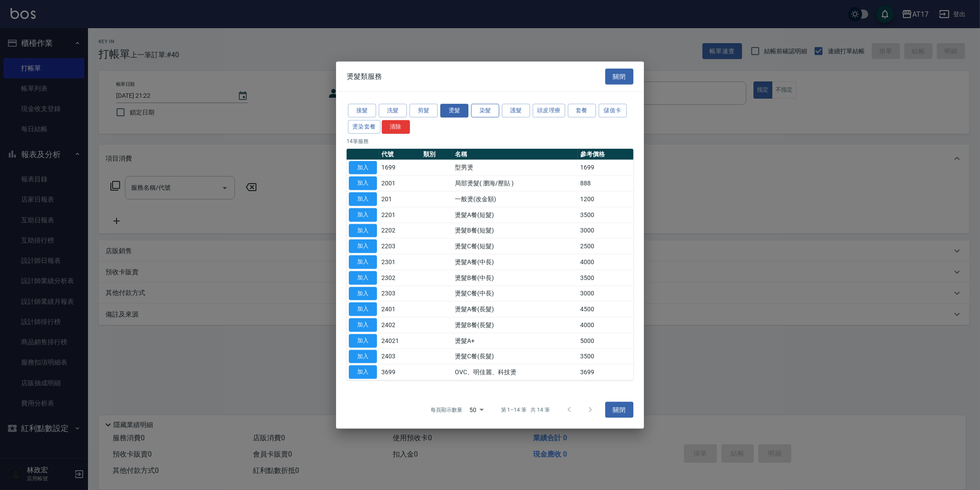
click at [494, 111] on button "染髮" at bounding box center [485, 111] width 28 height 14
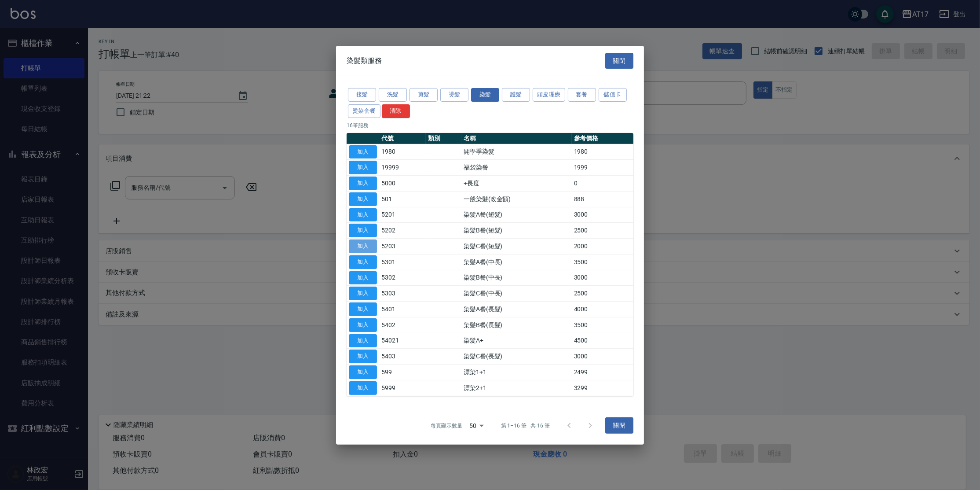
click at [369, 247] on button "加入" at bounding box center [363, 246] width 28 height 14
type input "染髮C餐(短髮)(5203)"
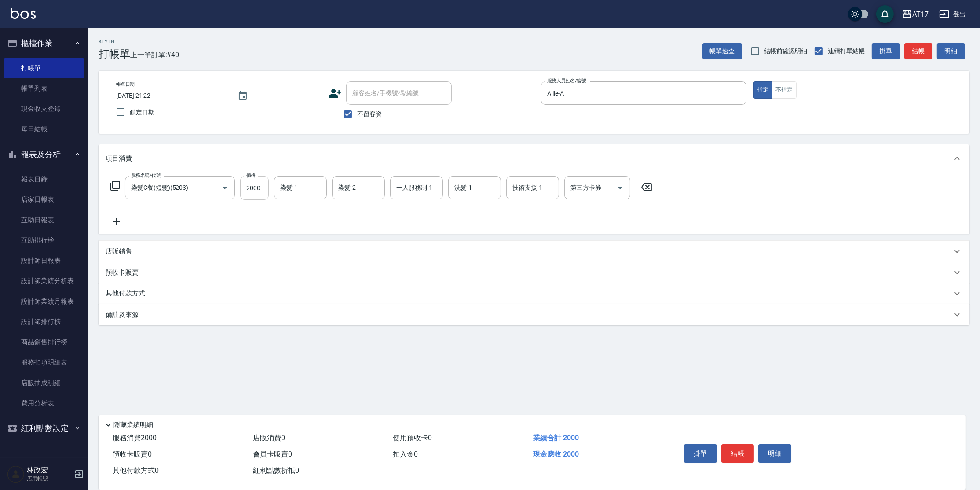
click at [257, 194] on input "2000" at bounding box center [254, 188] width 29 height 24
type input "2400"
type input "[PERSON_NAME]-55"
type input "Allie-A"
type input "[PERSON_NAME]-55"
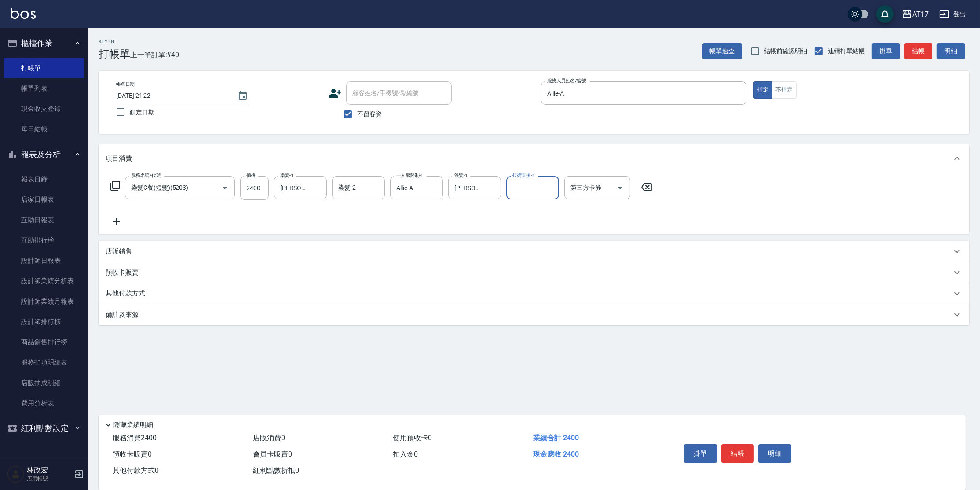
click at [119, 187] on icon at bounding box center [115, 186] width 10 height 10
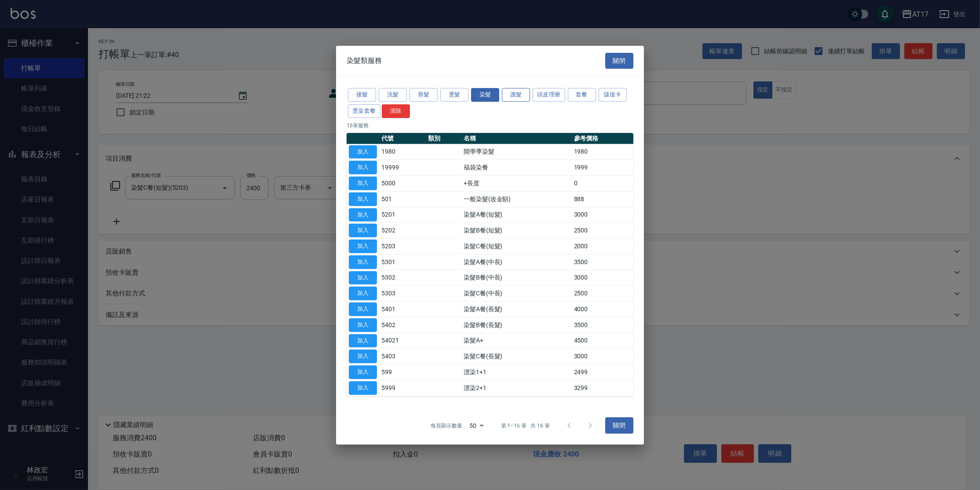
click at [507, 96] on button "護髮" at bounding box center [516, 95] width 28 height 14
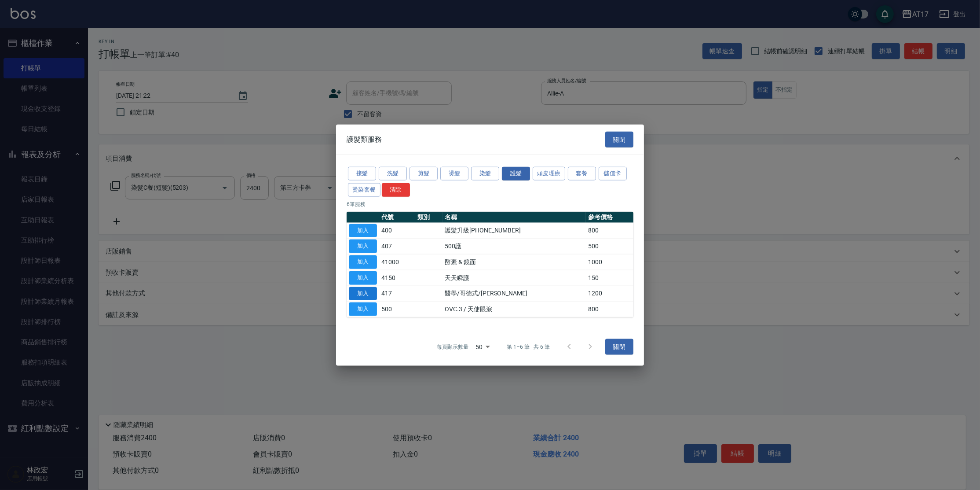
click at [367, 291] on button "加入" at bounding box center [363, 293] width 28 height 14
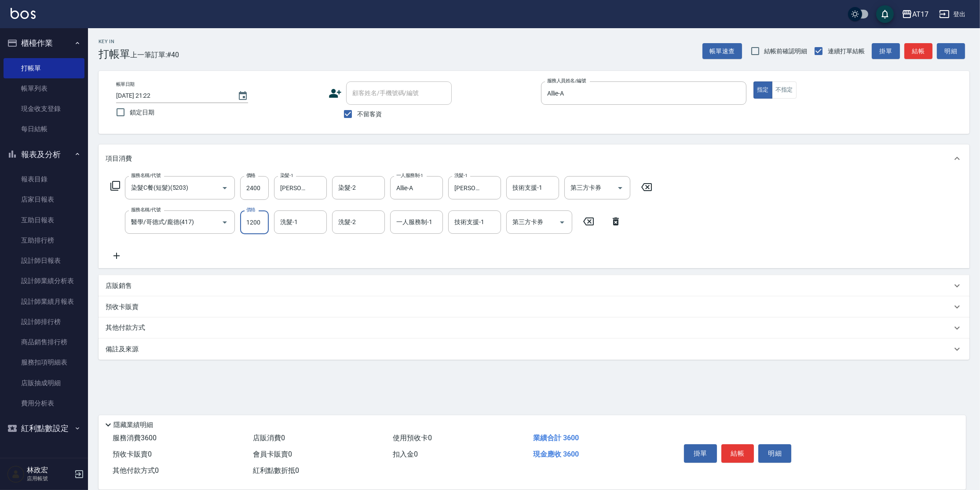
click at [254, 228] on input "1200" at bounding box center [254, 222] width 29 height 24
type input "1500"
type input "[PERSON_NAME]-55"
type input "Allie-A"
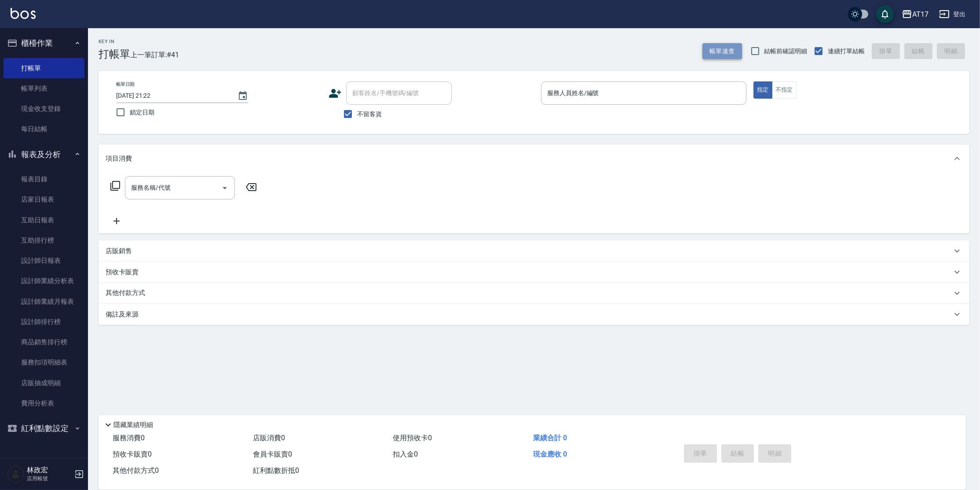
click at [736, 49] on button "帳單速查" at bounding box center [723, 51] width 40 height 16
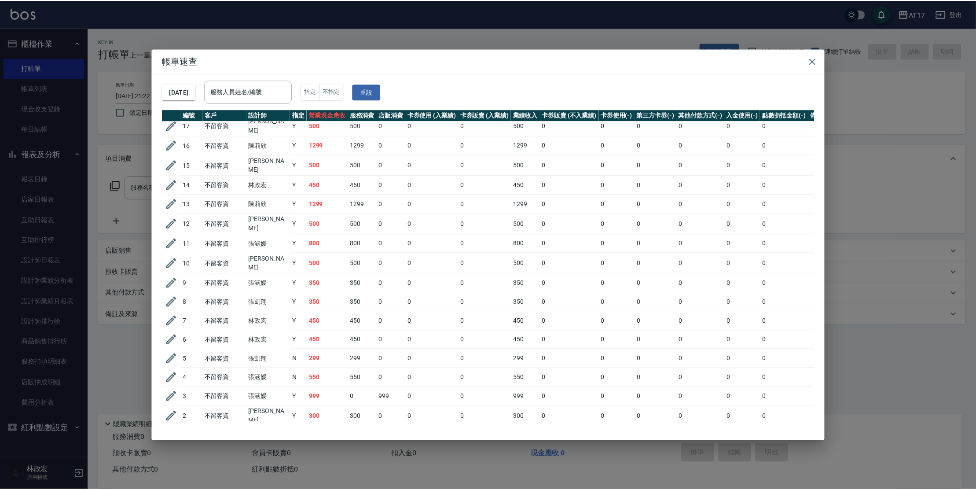
scroll to position [491, 0]
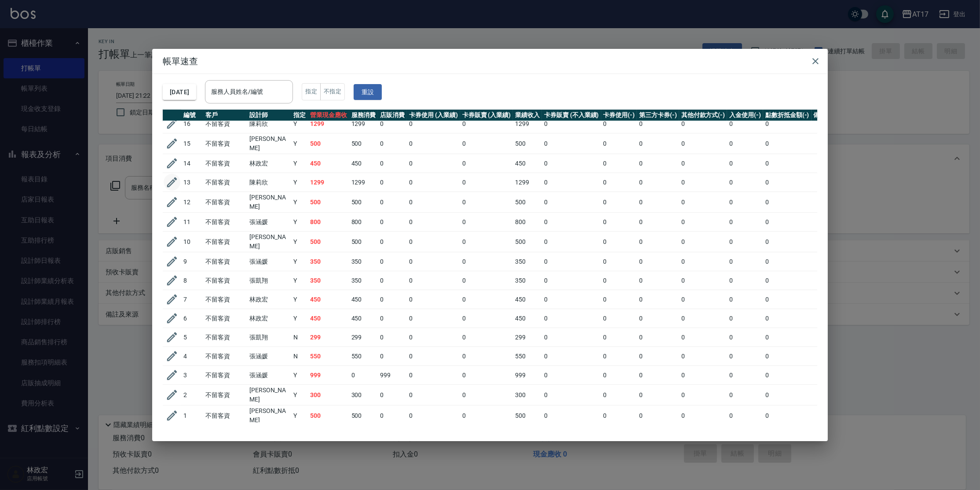
click at [165, 176] on icon "button" at bounding box center [171, 182] width 13 height 13
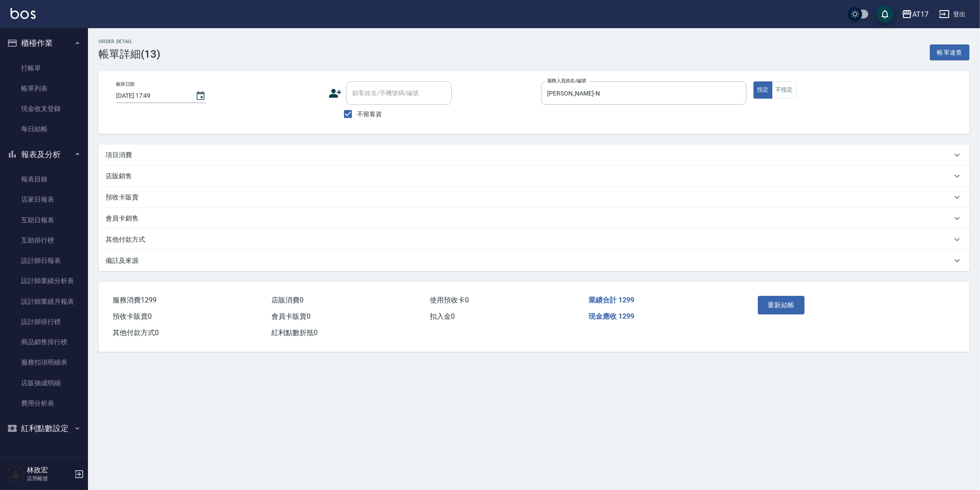
type input "[DATE] 17:49"
checkbox input "true"
type input "[PERSON_NAME]-N"
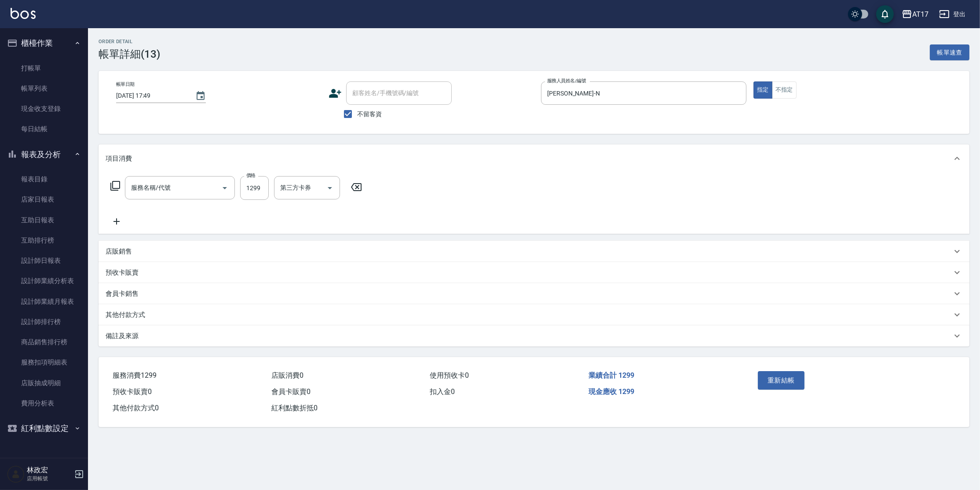
type input "一般燙(改金額)(201)"
click at [114, 221] on icon at bounding box center [117, 221] width 22 height 11
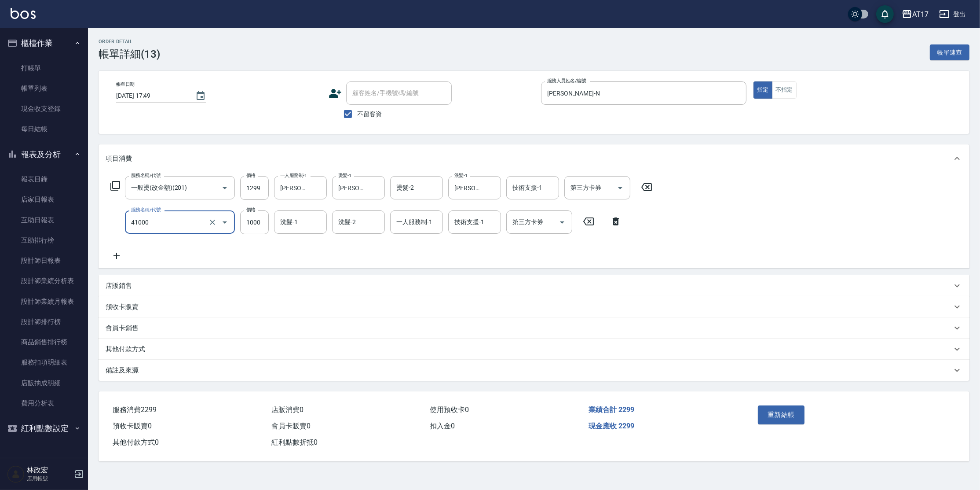
type input "酵素 & 鏡面(41000)"
type input "[PERSON_NAME]-55"
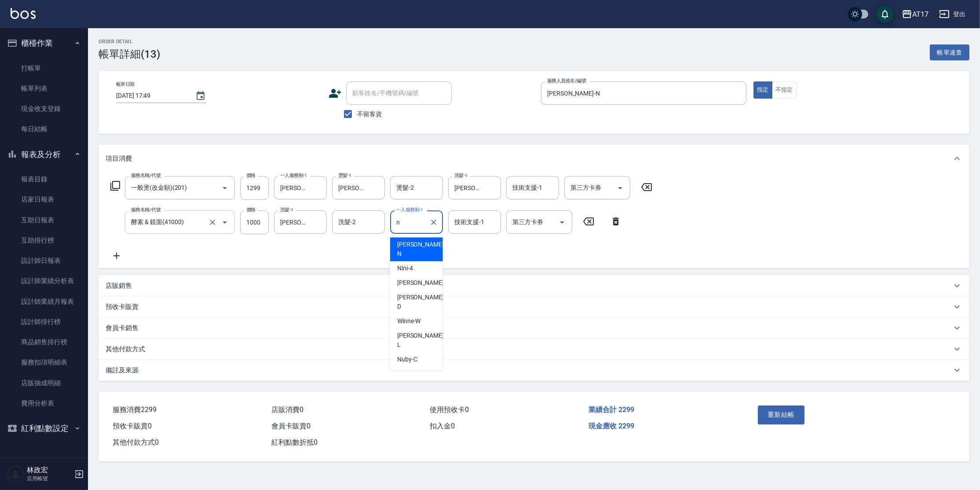
type input "[PERSON_NAME]-N"
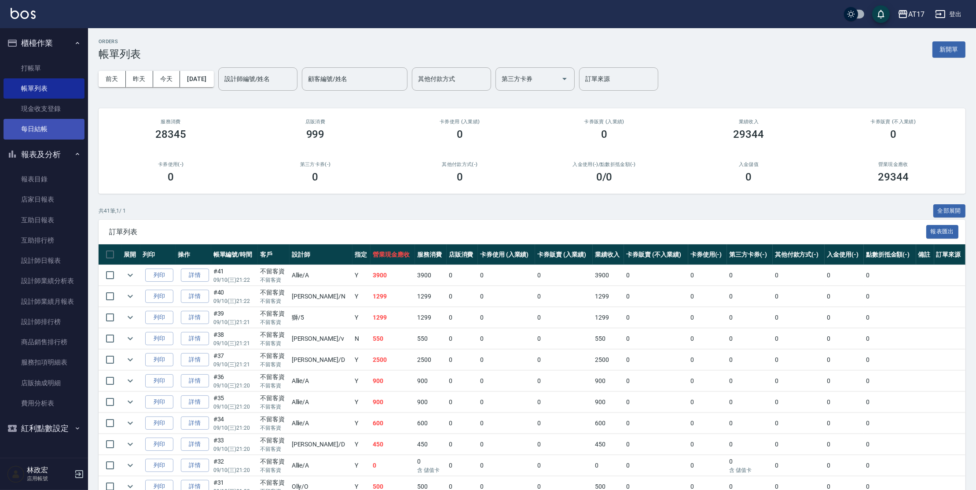
click at [60, 134] on link "每日結帳" at bounding box center [44, 129] width 81 height 20
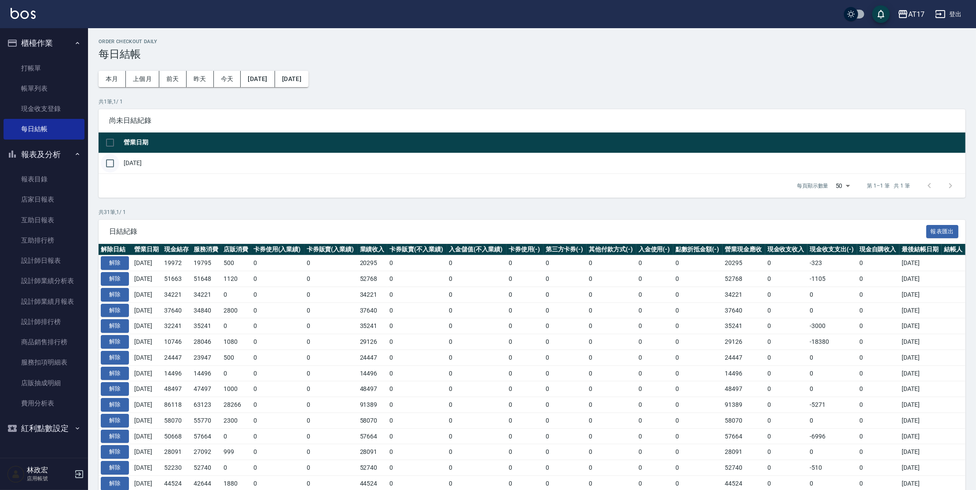
click at [113, 161] on input "checkbox" at bounding box center [110, 163] width 18 height 18
checkbox input "true"
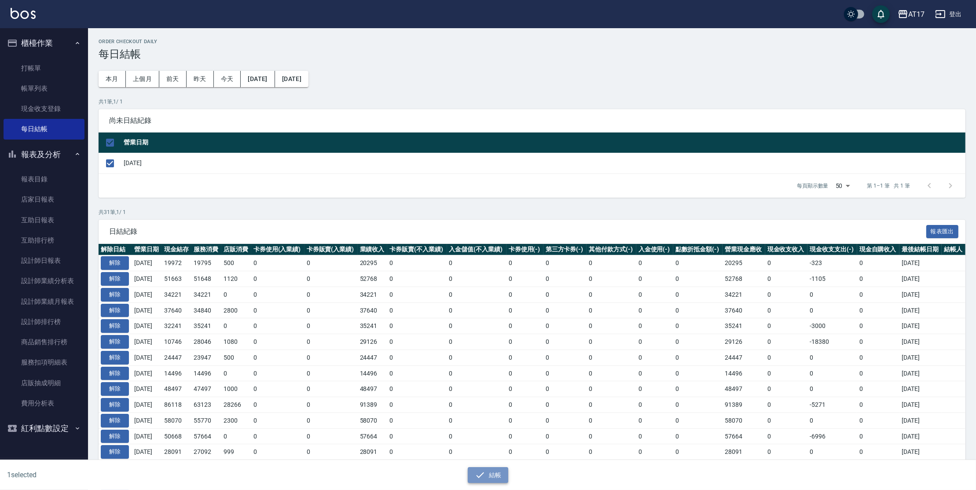
click at [496, 472] on button "結帳" at bounding box center [488, 475] width 41 height 16
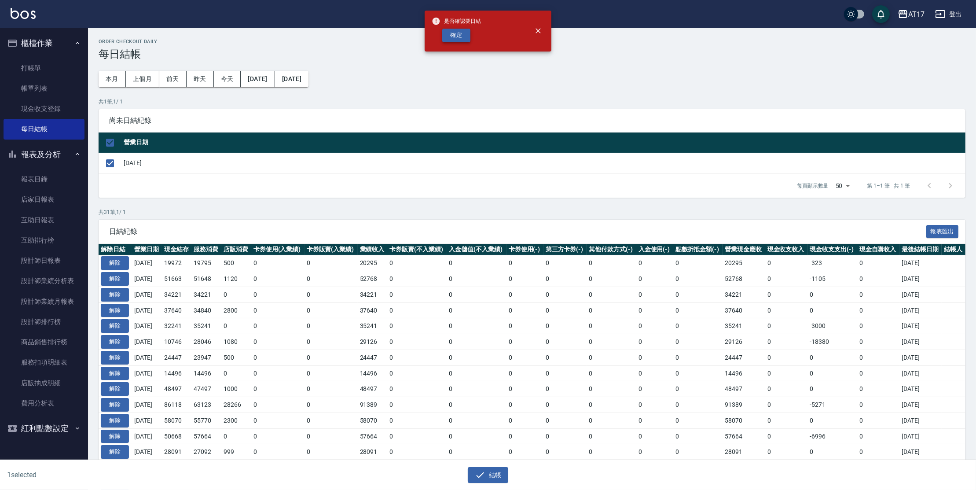
click at [453, 37] on button "確定" at bounding box center [456, 36] width 28 height 14
checkbox input "false"
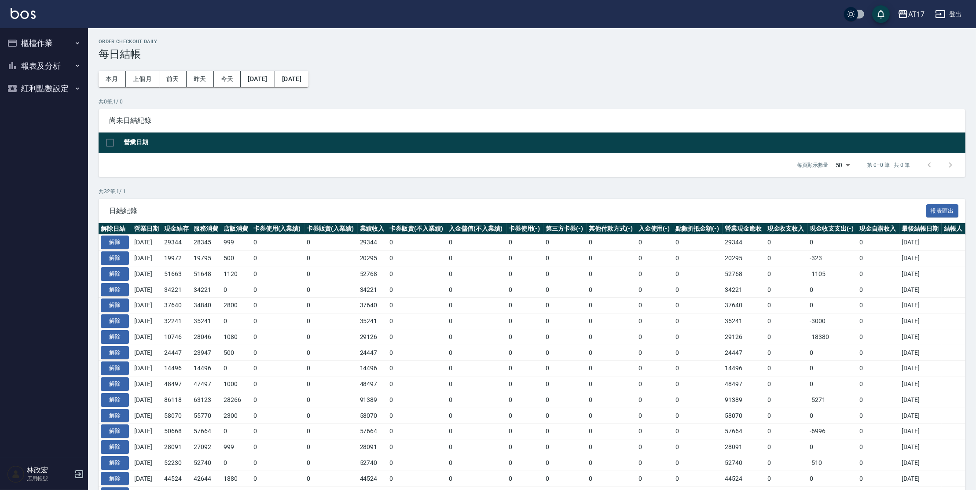
click at [55, 69] on button "報表及分析" at bounding box center [44, 66] width 81 height 23
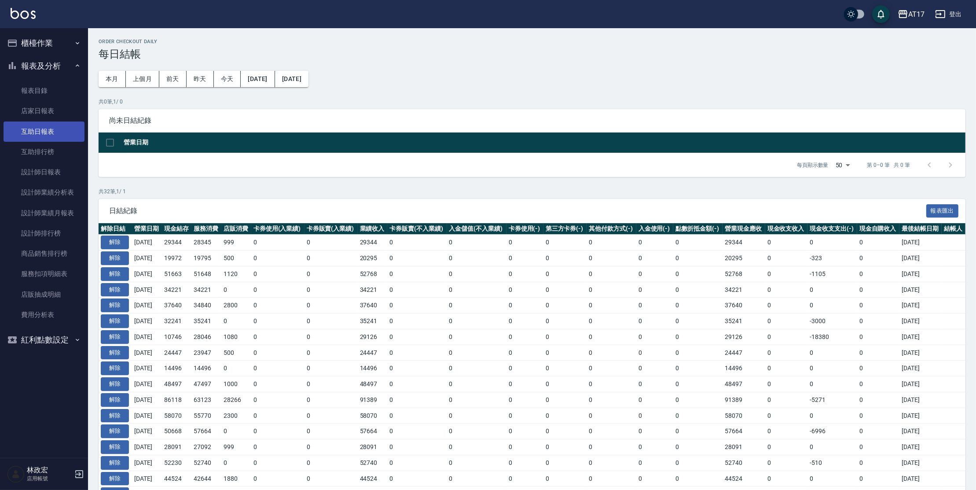
click at [58, 132] on link "互助日報表" at bounding box center [44, 131] width 81 height 20
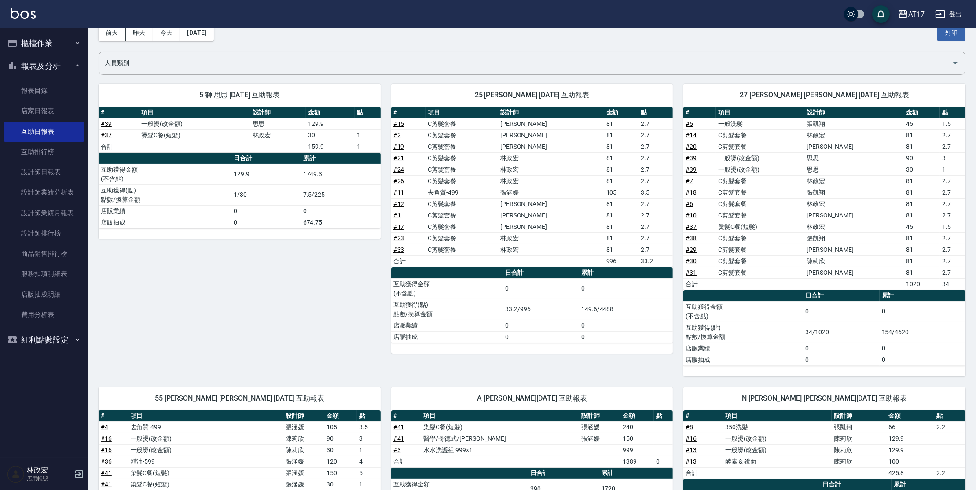
scroll to position [40, 0]
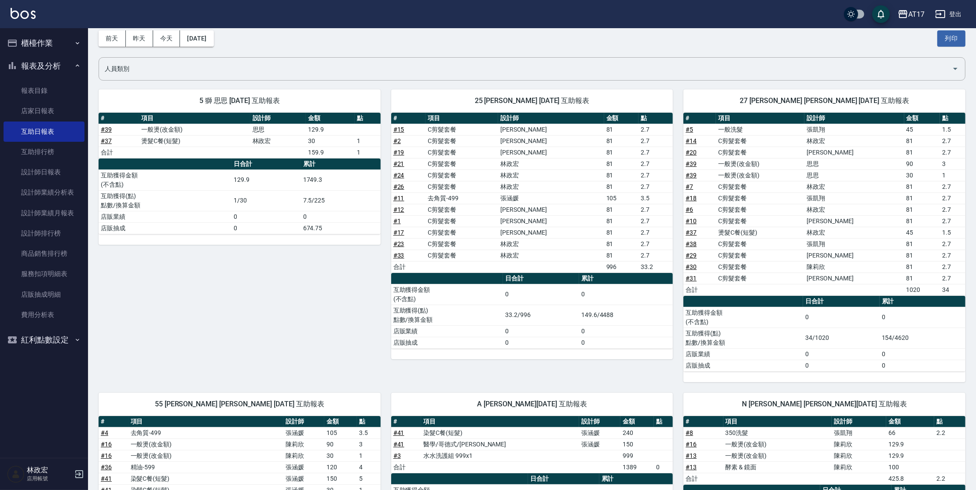
click at [40, 66] on button "報表及分析" at bounding box center [44, 66] width 81 height 23
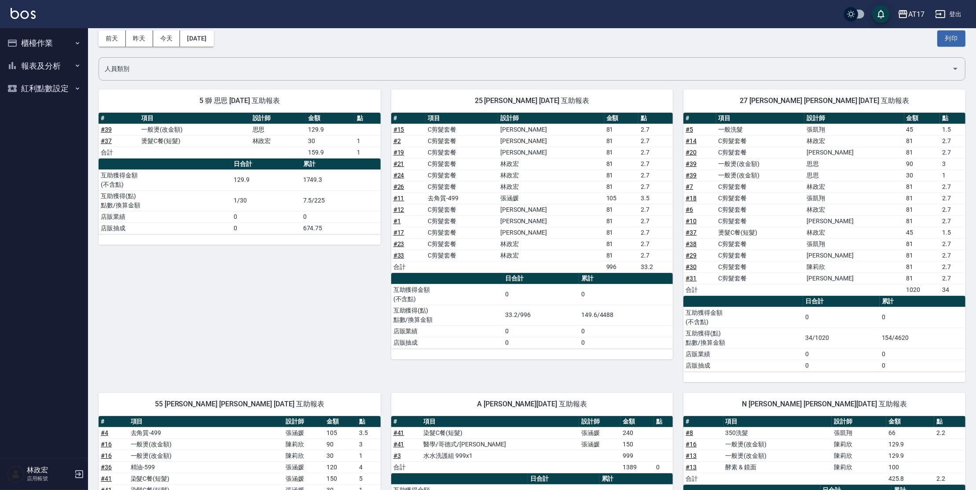
click at [47, 45] on button "櫃檯作業" at bounding box center [44, 43] width 81 height 23
click at [47, 62] on link "打帳單" at bounding box center [44, 68] width 81 height 20
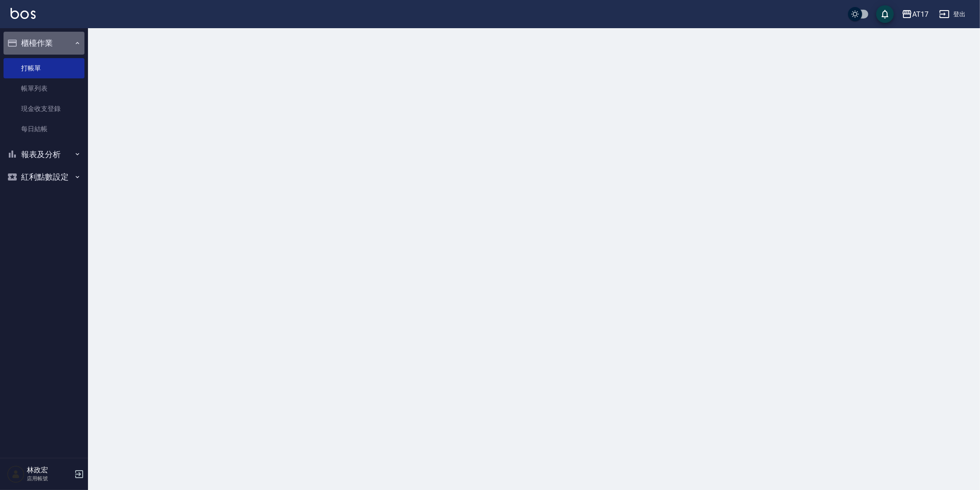
click at [44, 32] on button "櫃檯作業" at bounding box center [44, 43] width 81 height 23
